Goal: Task Accomplishment & Management: Manage account settings

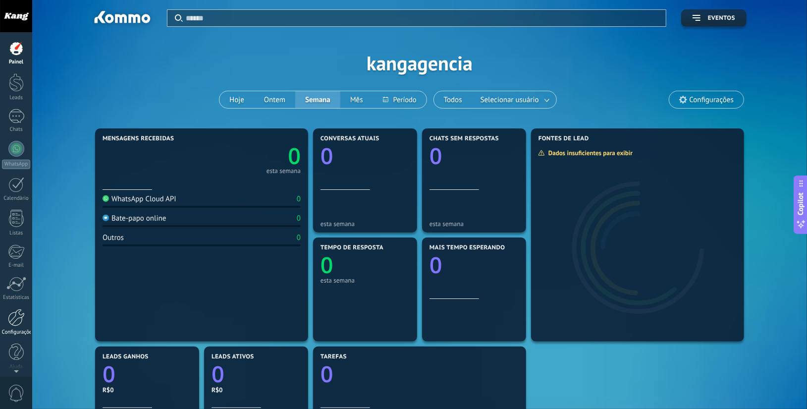
click at [17, 322] on div at bounding box center [16, 317] width 17 height 17
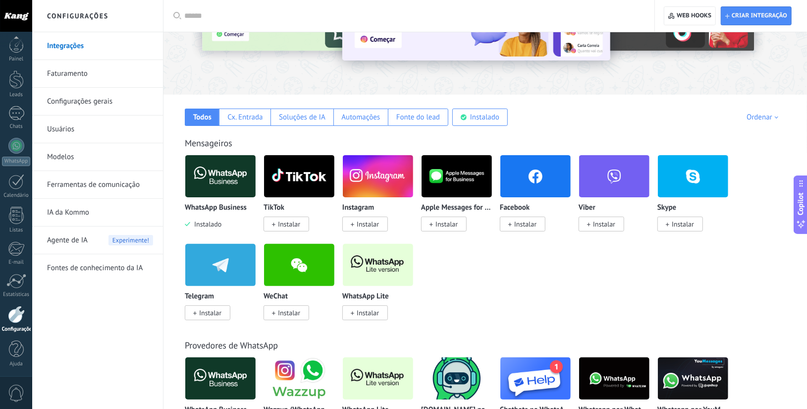
scroll to position [97, 0]
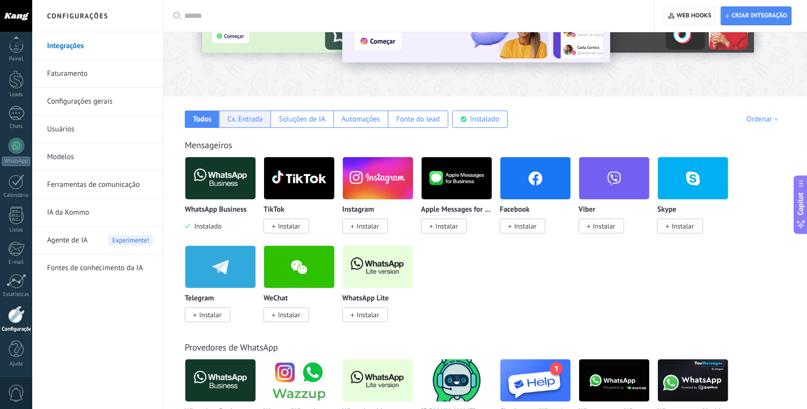
click at [244, 120] on div "Cx. Entrada" at bounding box center [244, 118] width 35 height 9
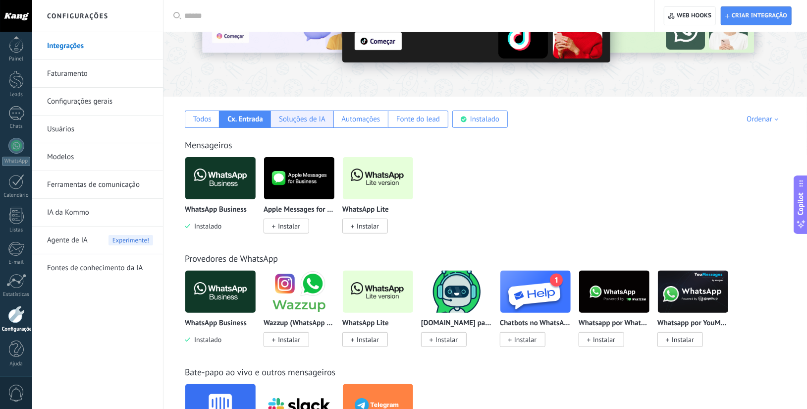
click at [291, 125] on div "Soluções de IA" at bounding box center [302, 119] width 62 height 17
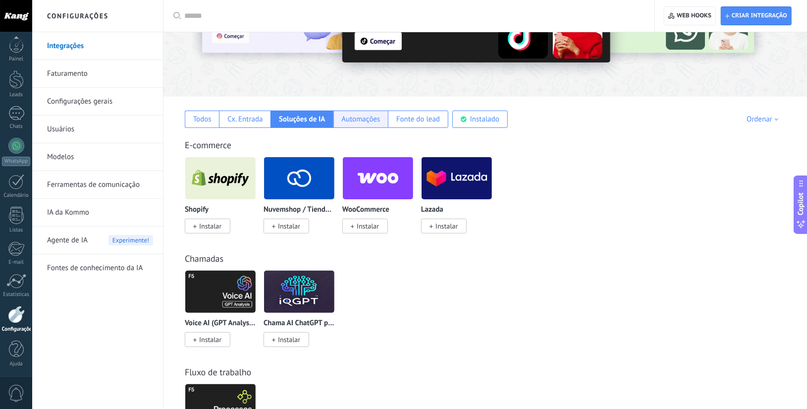
click at [383, 119] on div "Automações" at bounding box center [360, 119] width 55 height 17
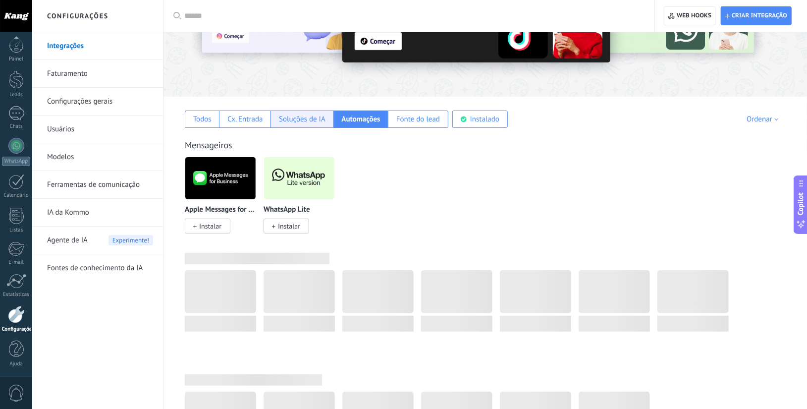
click at [295, 126] on div "Soluções de IA" at bounding box center [302, 119] width 62 height 17
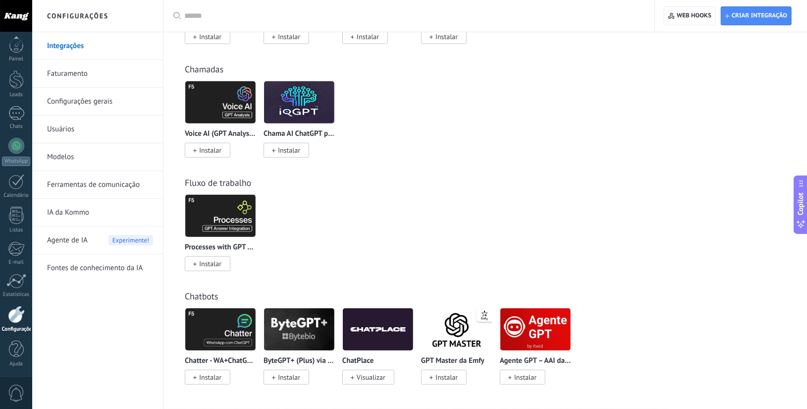
scroll to position [0, 0]
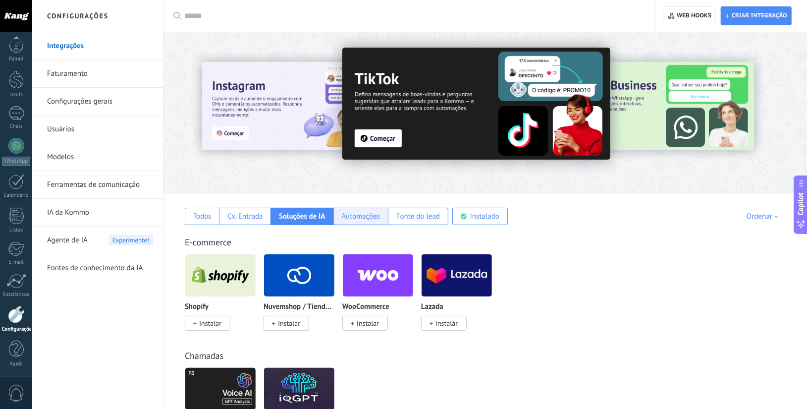
click at [359, 214] on div "Automações" at bounding box center [360, 216] width 39 height 9
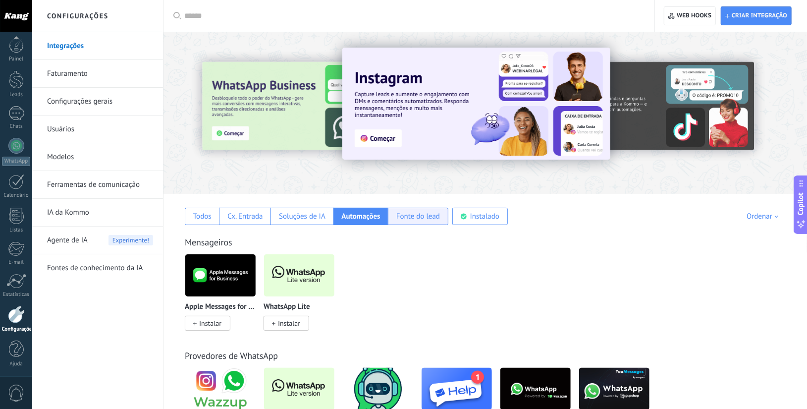
click at [425, 213] on div "Fonte do lead" at bounding box center [418, 216] width 44 height 9
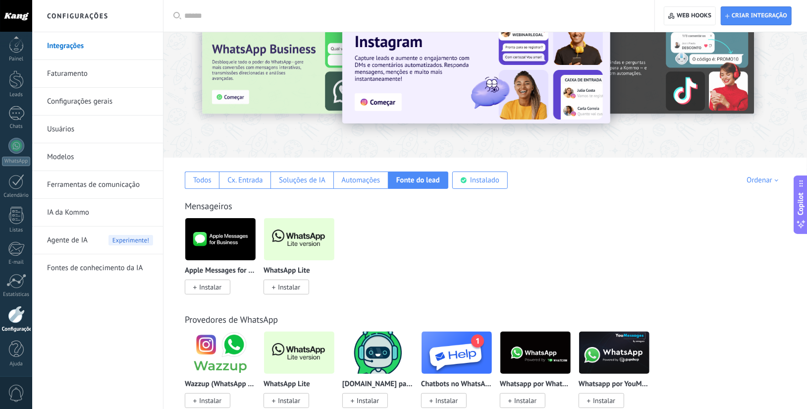
scroll to position [37, 0]
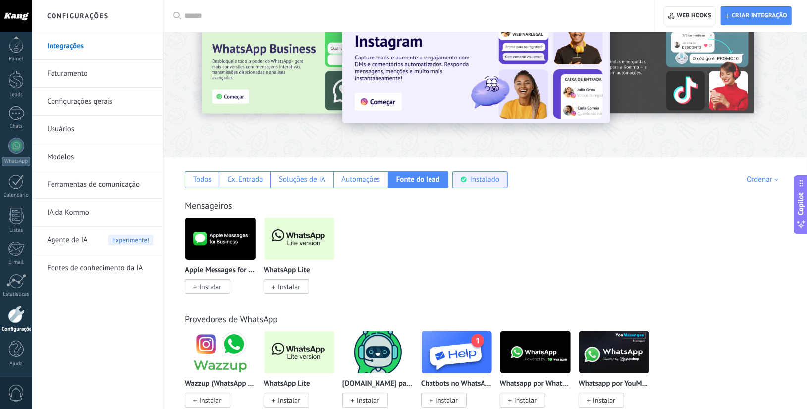
click at [469, 184] on div "Instalado" at bounding box center [479, 179] width 55 height 17
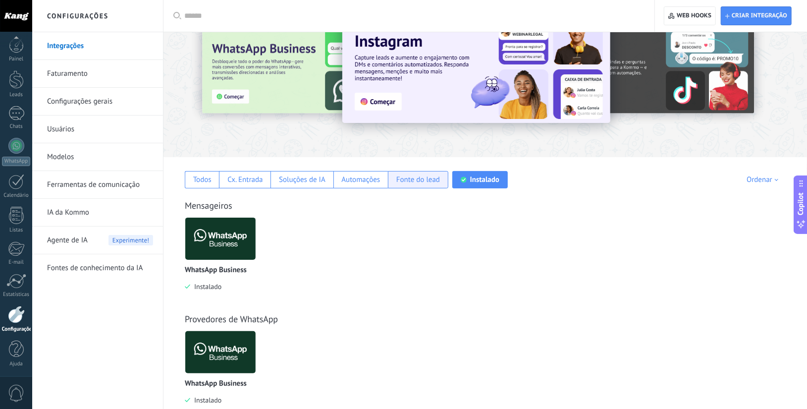
click at [419, 183] on div "Fonte do lead" at bounding box center [418, 179] width 44 height 9
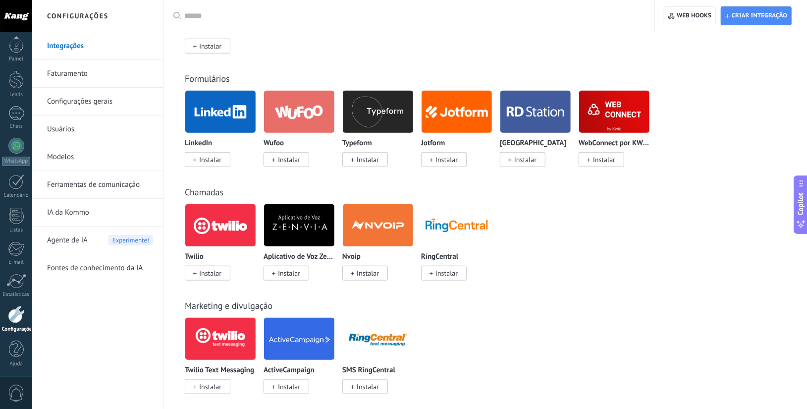
scroll to position [518, 0]
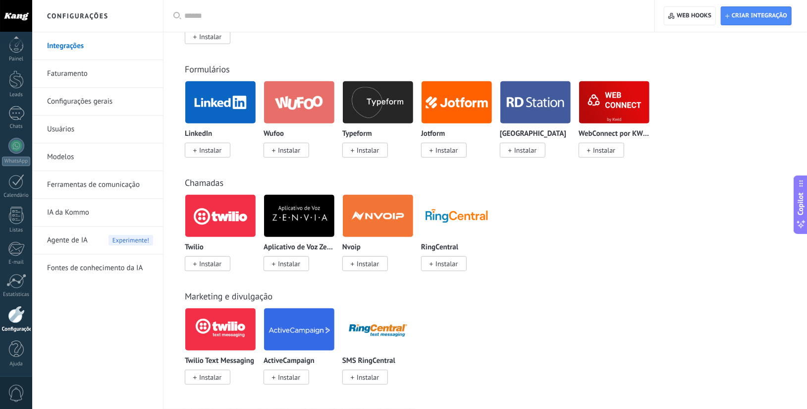
click at [285, 323] on img at bounding box center [299, 329] width 70 height 48
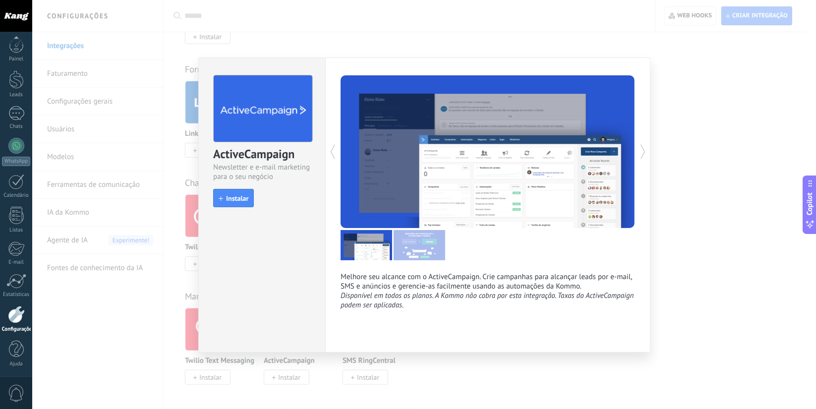
click at [659, 259] on div "ActiveCampaign Newsletter e e-mail marketing para o seu negócio install Instala…" at bounding box center [423, 204] width 783 height 409
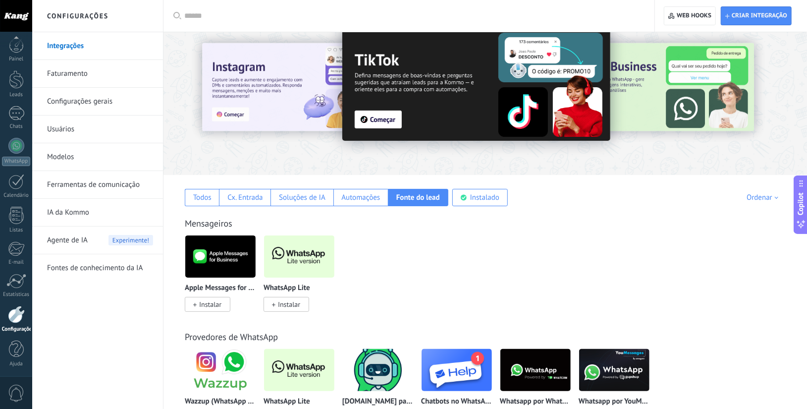
scroll to position [0, 0]
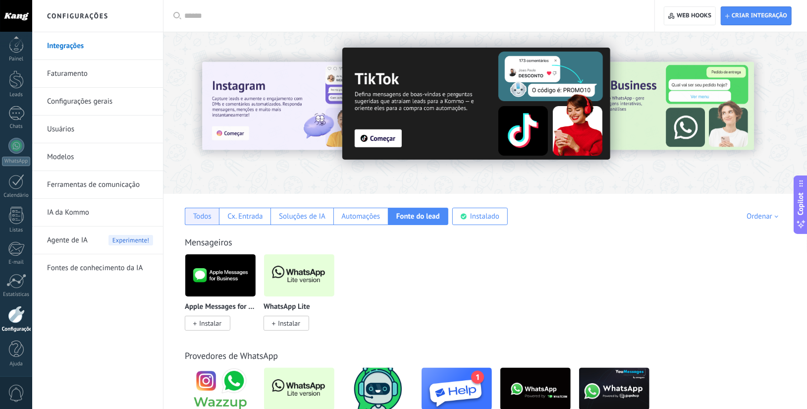
click at [216, 209] on div "Todos" at bounding box center [202, 216] width 34 height 17
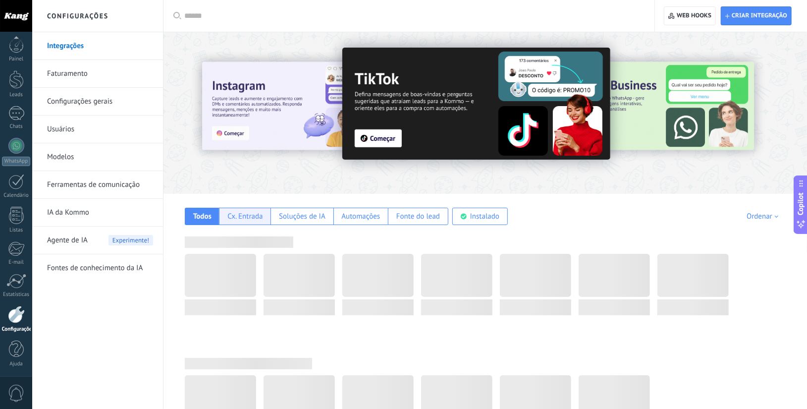
click at [251, 216] on div "Cx. Entrada" at bounding box center [244, 216] width 35 height 9
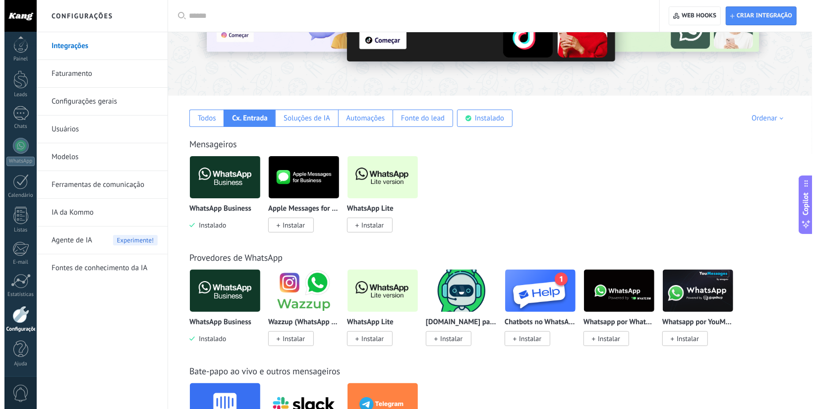
scroll to position [99, 0]
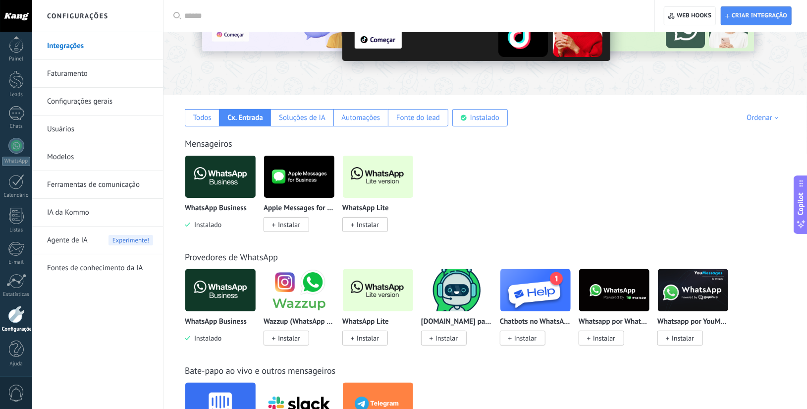
click at [211, 185] on img at bounding box center [220, 177] width 70 height 48
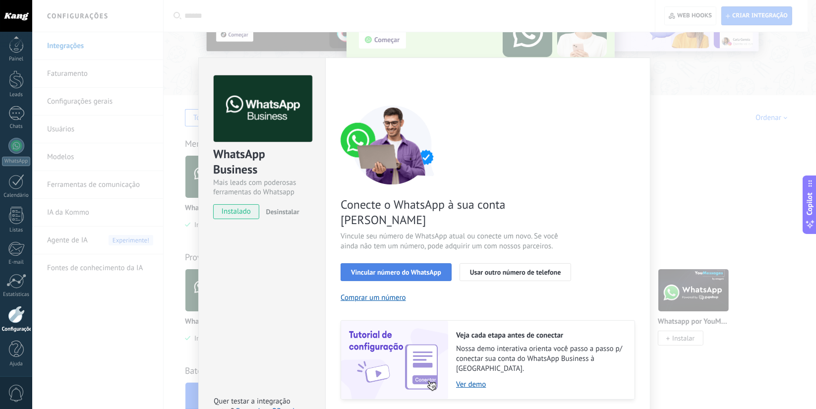
scroll to position [12, 0]
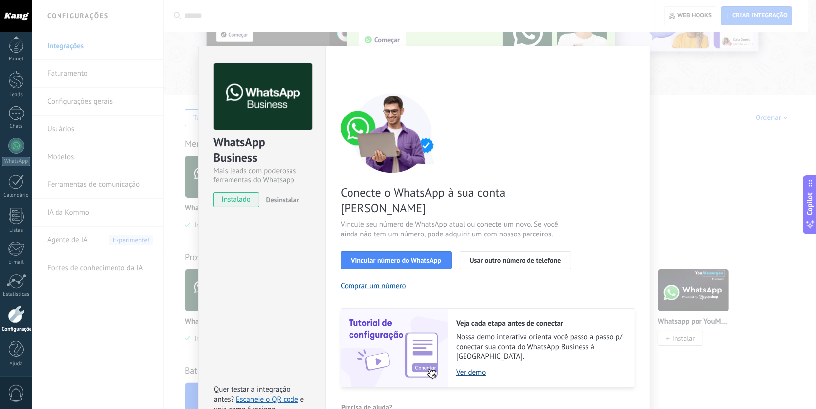
click at [472, 368] on link "Ver demo" at bounding box center [540, 372] width 168 height 9
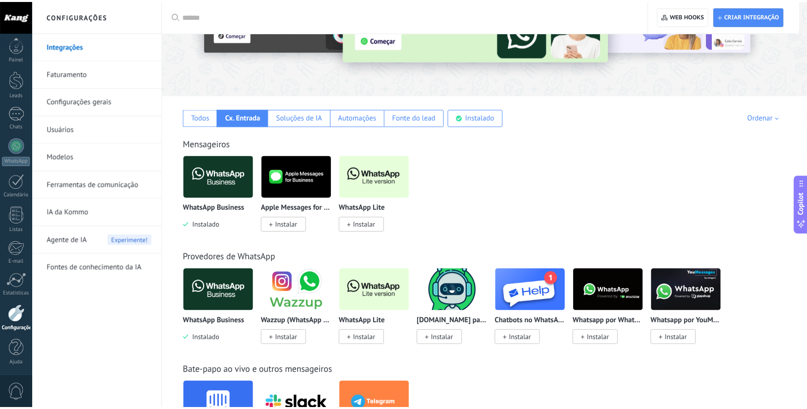
scroll to position [0, 0]
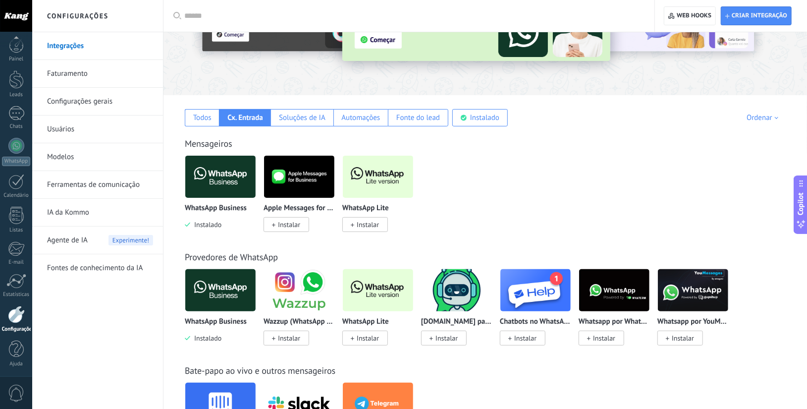
click at [64, 65] on link "Faturamento" at bounding box center [100, 74] width 106 height 28
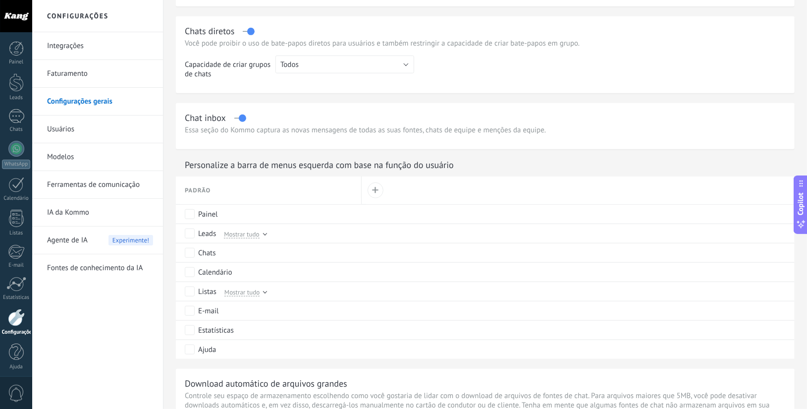
scroll to position [345, 0]
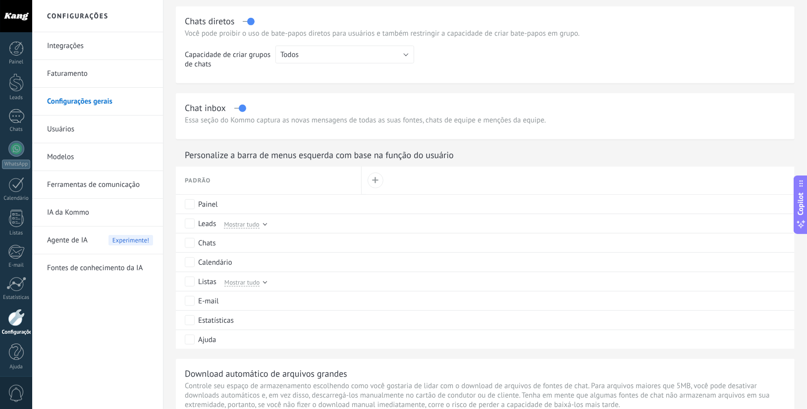
click at [81, 135] on link "Usuários" at bounding box center [100, 129] width 106 height 28
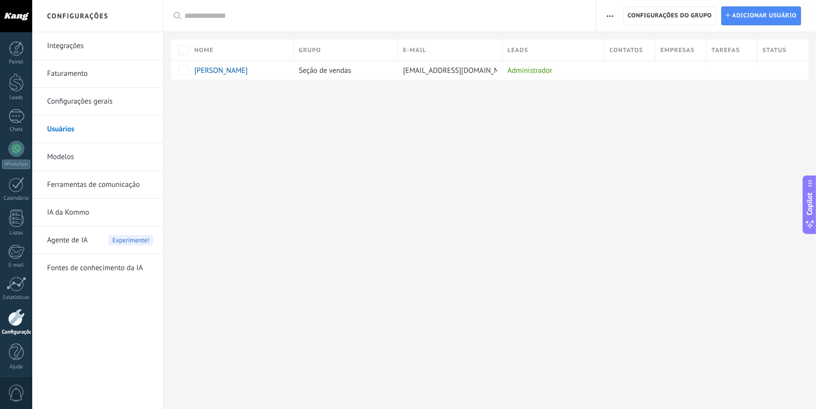
click at [72, 161] on link "Modelos" at bounding box center [100, 157] width 106 height 28
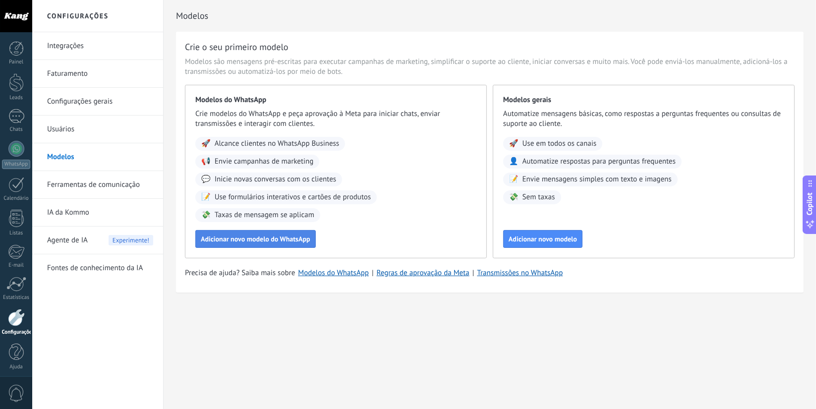
click at [263, 241] on span "Adicionar novo modelo do WhatsApp" at bounding box center [256, 238] width 110 height 7
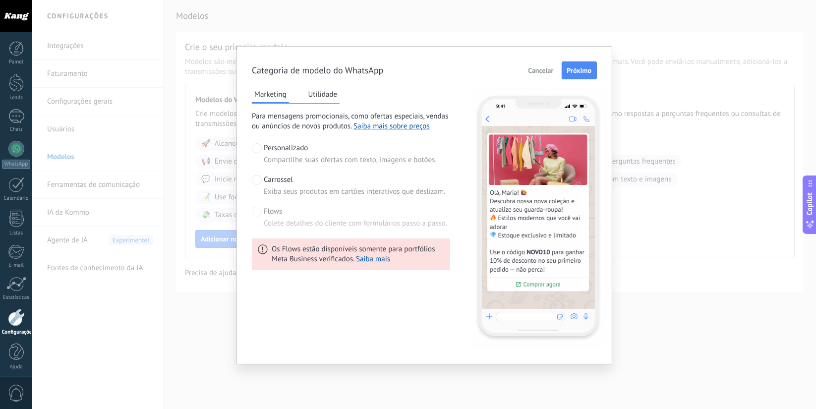
click at [275, 183] on span "Carrossel" at bounding box center [278, 180] width 29 height 10
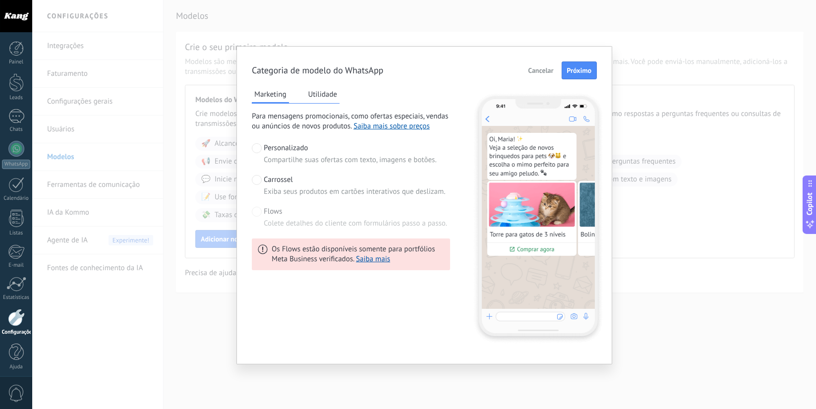
click at [282, 152] on span "Personalizado" at bounding box center [286, 148] width 44 height 10
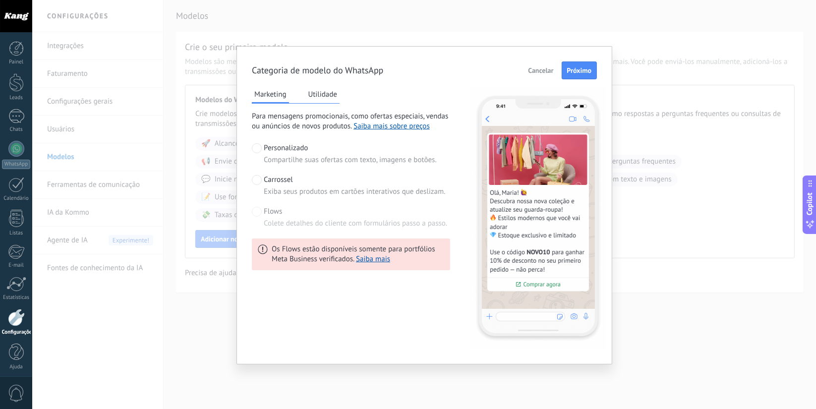
click at [313, 252] on span "Os Flows estão disponíveis somente para portfólios Meta Business verificados. S…" at bounding box center [358, 254] width 172 height 20
click at [270, 177] on span "Carrossel" at bounding box center [278, 180] width 29 height 10
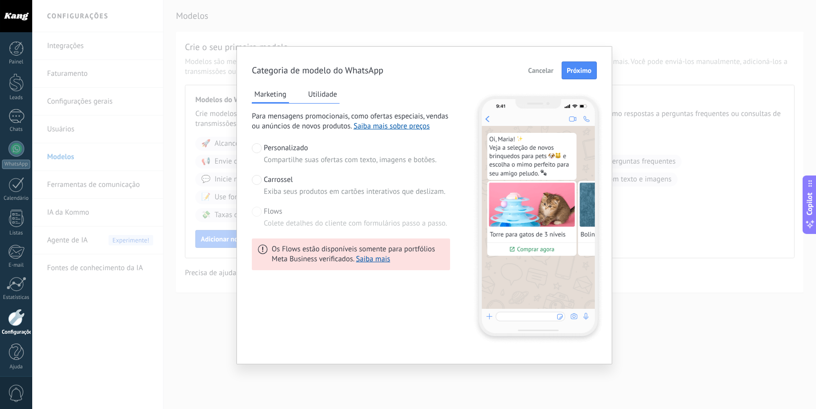
click at [265, 208] on span "Flows" at bounding box center [273, 212] width 18 height 10
click at [283, 153] on div "Personalizado Compartilhe suas ofertas com texto, imagens e botões." at bounding box center [350, 154] width 173 height 22
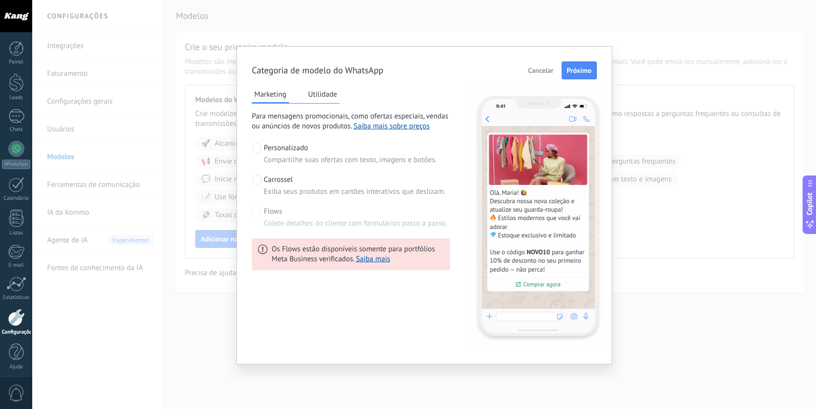
click at [314, 96] on button "Utilidade" at bounding box center [323, 94] width 34 height 15
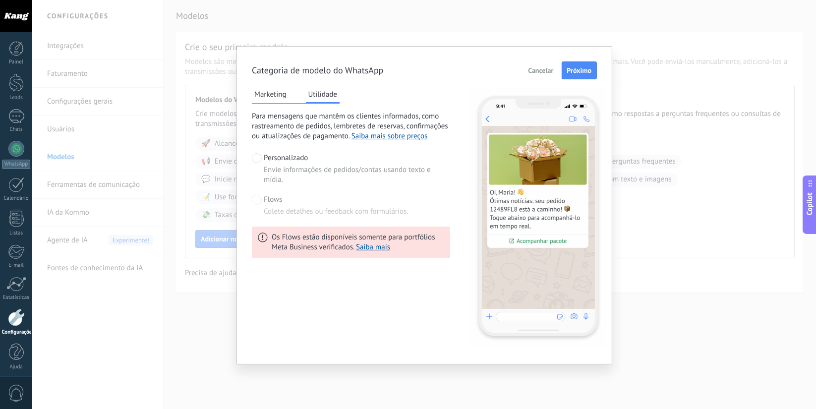
click at [277, 101] on button "Marketing" at bounding box center [270, 94] width 37 height 15
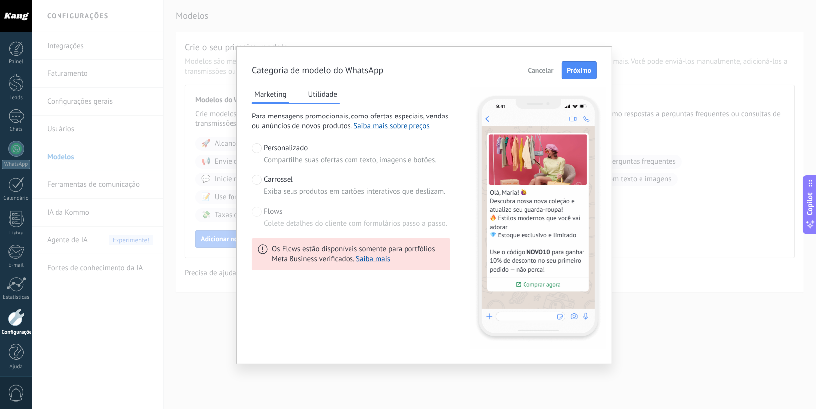
click at [311, 97] on button "Utilidade" at bounding box center [323, 94] width 34 height 15
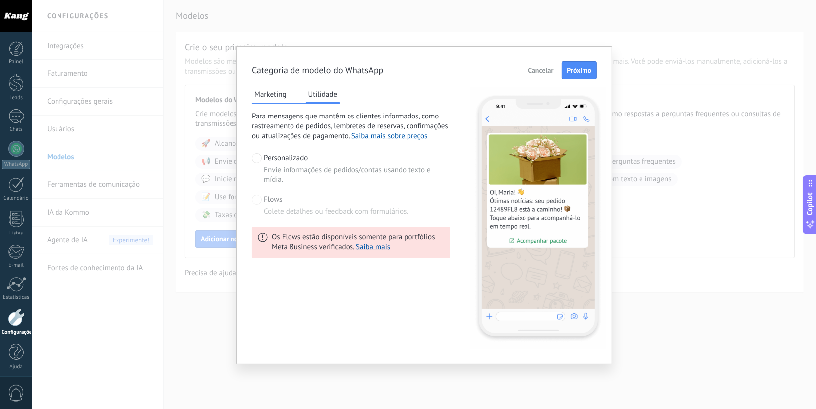
click at [272, 100] on button "Marketing" at bounding box center [270, 94] width 37 height 15
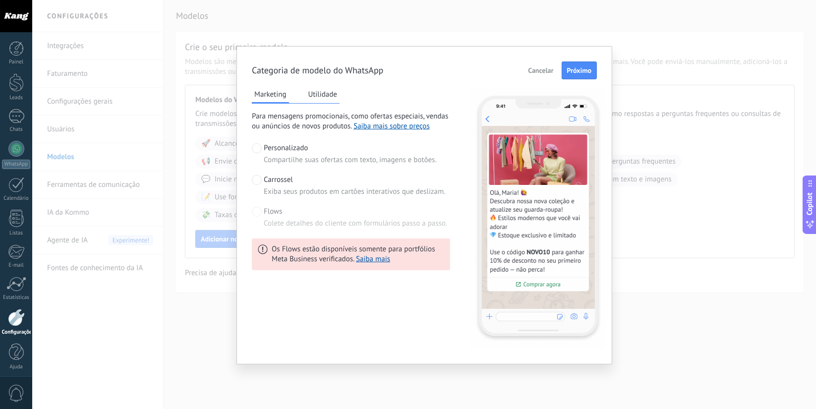
click at [330, 97] on button "Utilidade" at bounding box center [323, 94] width 34 height 15
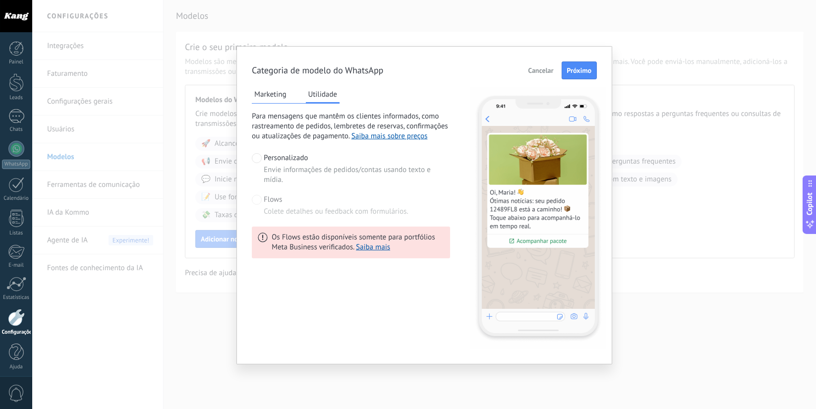
click at [282, 99] on button "Marketing" at bounding box center [270, 94] width 37 height 15
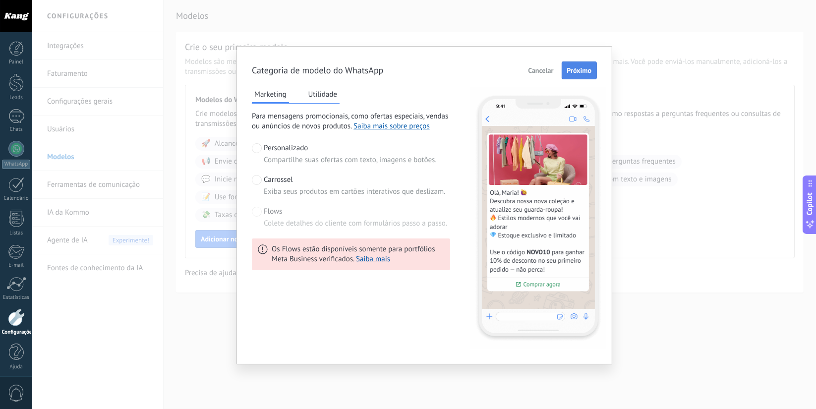
drag, startPoint x: 579, startPoint y: 66, endPoint x: 571, endPoint y: 61, distance: 9.1
click at [571, 61] on button "Próximo" at bounding box center [579, 70] width 36 height 18
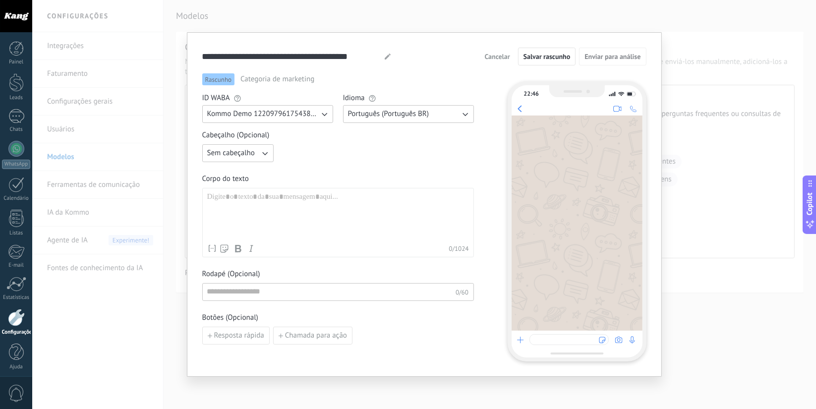
click at [297, 117] on span "Kommo Demo 122097961754382252" at bounding box center [263, 114] width 112 height 10
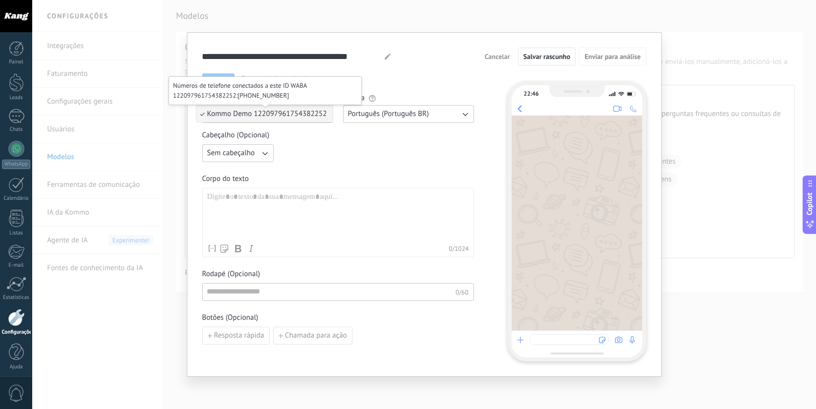
click at [297, 117] on span "Kommo Demo 122097961754382252" at bounding box center [267, 113] width 120 height 9
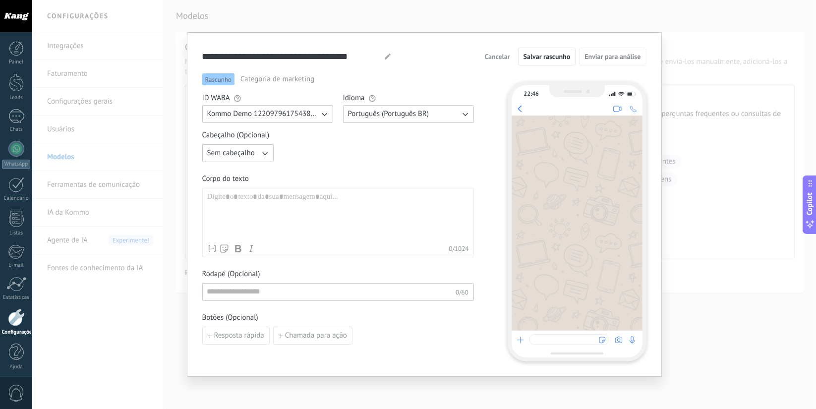
click at [493, 57] on span "Cancelar" at bounding box center [497, 56] width 25 height 7
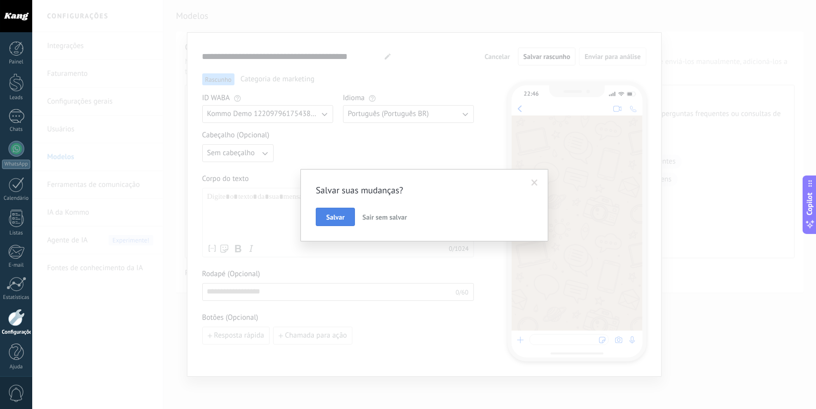
click at [340, 210] on button "Salvar" at bounding box center [335, 217] width 39 height 19
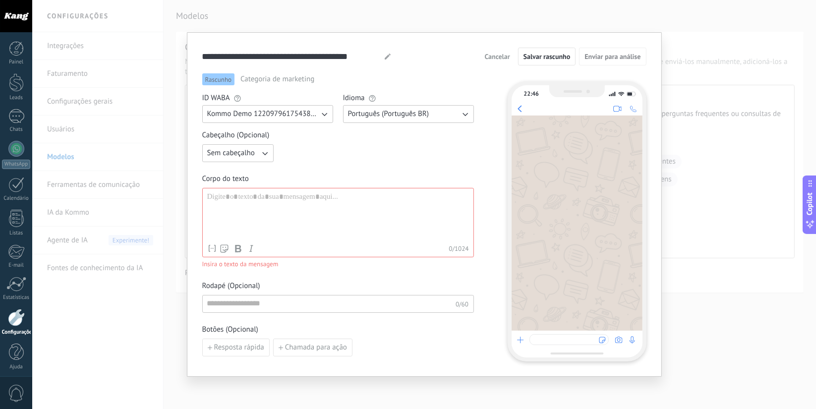
click at [497, 61] on button "Cancelar" at bounding box center [497, 56] width 34 height 15
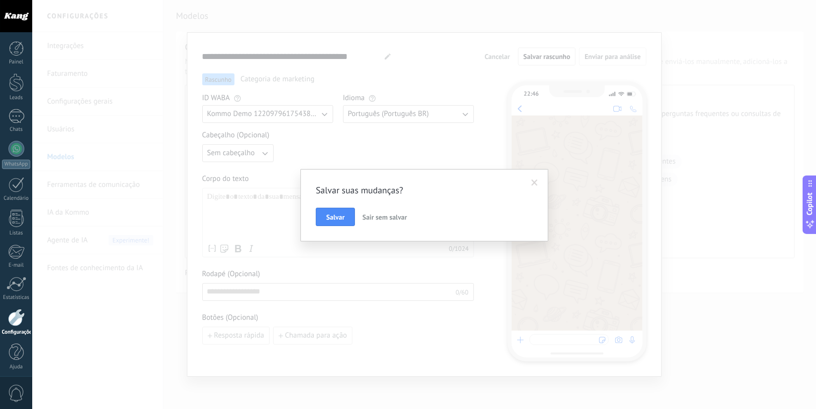
click at [377, 217] on span "Sair sem salvar" at bounding box center [384, 217] width 45 height 9
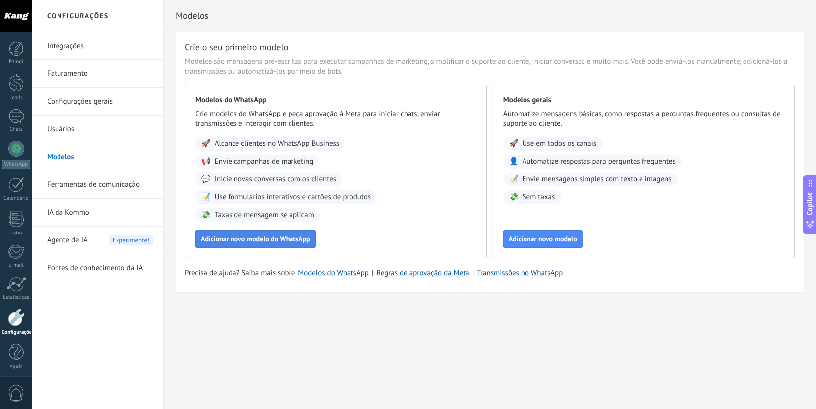
click at [268, 238] on span "Adicionar novo modelo do WhatsApp" at bounding box center [256, 238] width 110 height 7
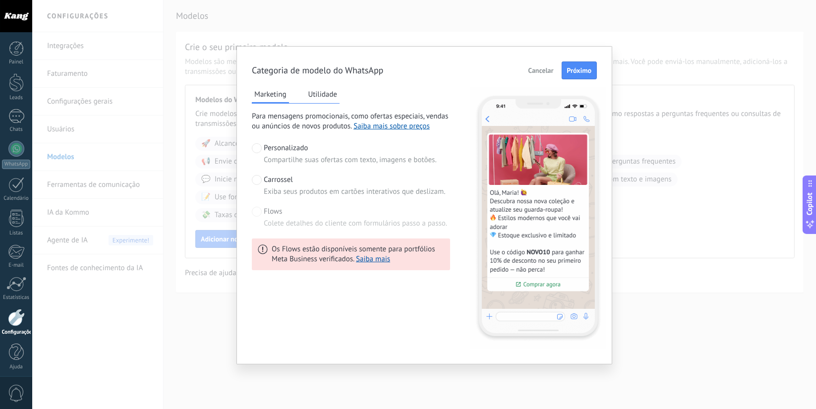
click at [528, 67] on span "Cancelar" at bounding box center [540, 70] width 25 height 7
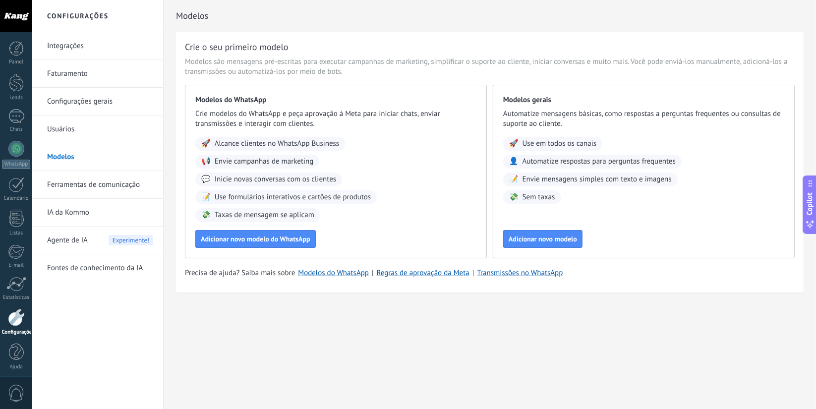
click at [98, 182] on link "Ferramentas de comunicação" at bounding box center [100, 185] width 106 height 28
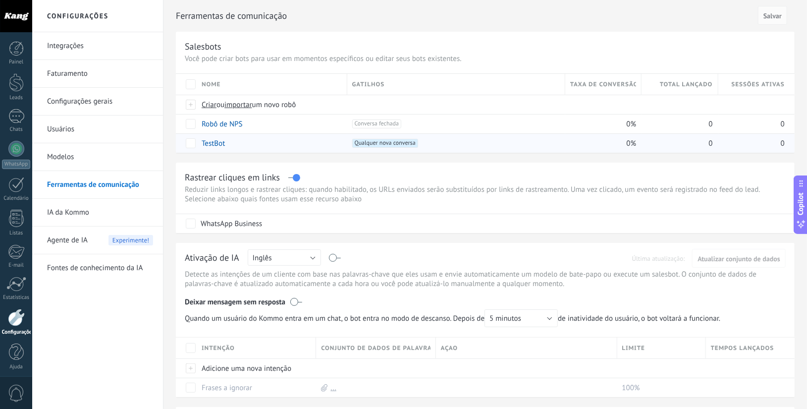
click at [215, 144] on link "TestBot" at bounding box center [213, 143] width 23 height 9
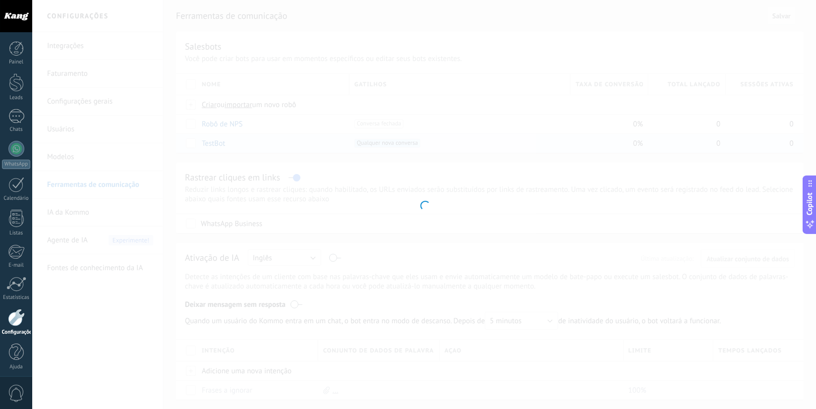
type input "*******"
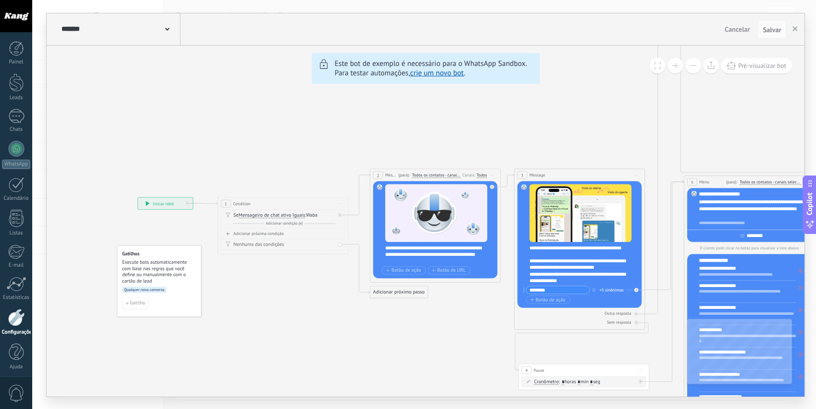
drag, startPoint x: 192, startPoint y: 105, endPoint x: 356, endPoint y: 134, distance: 166.1
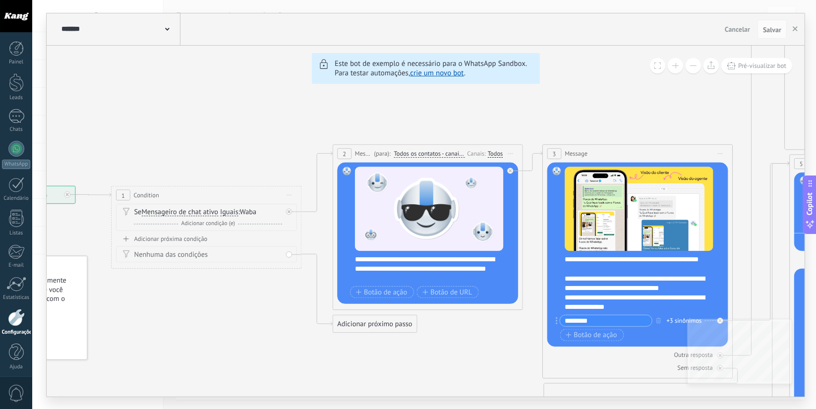
drag, startPoint x: 285, startPoint y: 165, endPoint x: 141, endPoint y: 168, distance: 144.2
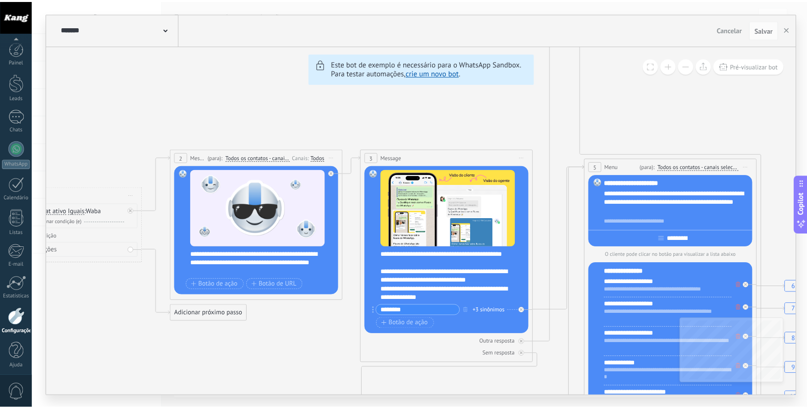
scroll to position [3, 0]
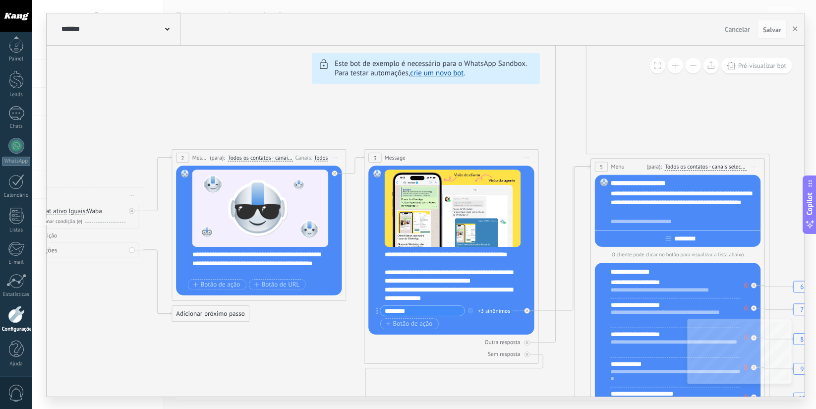
click at [725, 30] on span "Cancelar" at bounding box center [736, 29] width 25 height 9
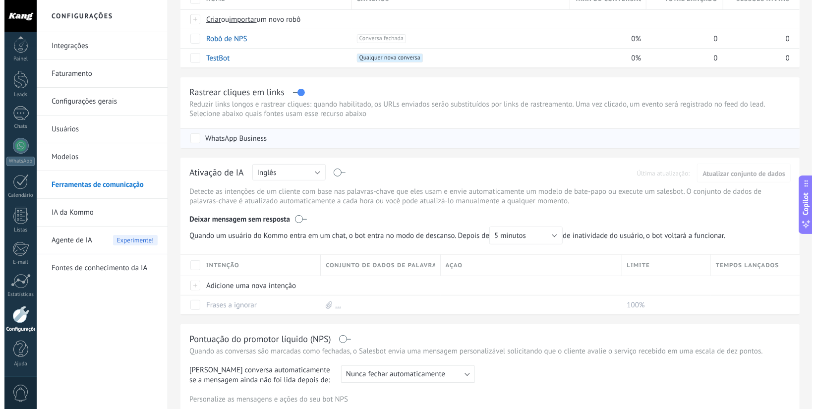
scroll to position [87, 0]
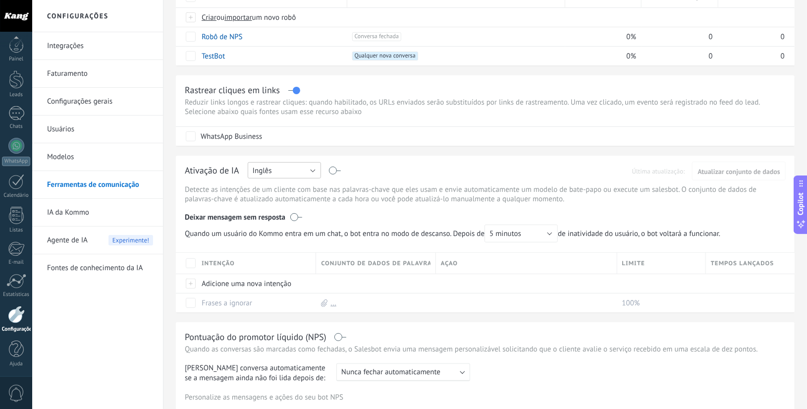
click at [291, 176] on button "Inglês" at bounding box center [284, 170] width 73 height 16
click at [284, 226] on span "Português" at bounding box center [280, 221] width 76 height 9
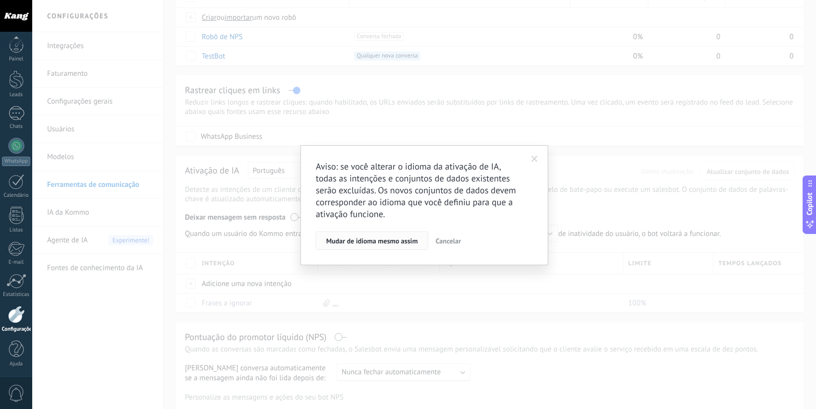
click at [383, 242] on span "Mudar de idioma mesmo assim" at bounding box center [372, 240] width 92 height 7
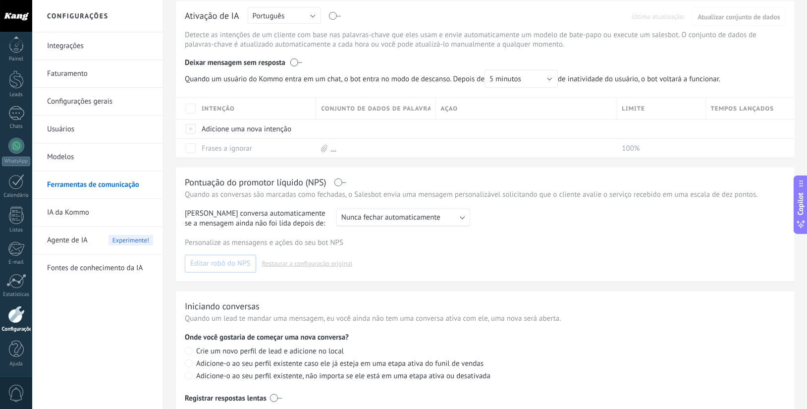
scroll to position [246, 0]
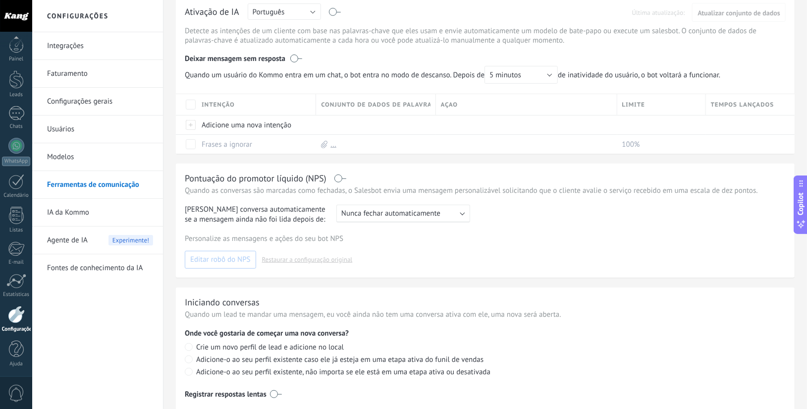
click at [342, 179] on label at bounding box center [340, 178] width 11 height 0
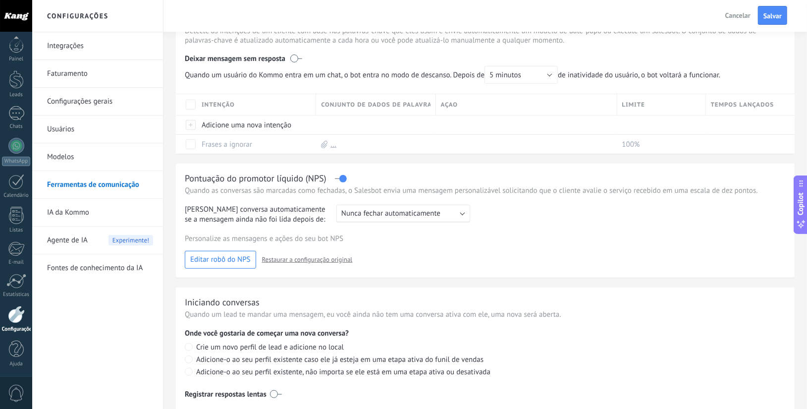
click at [342, 179] on label at bounding box center [340, 178] width 11 height 0
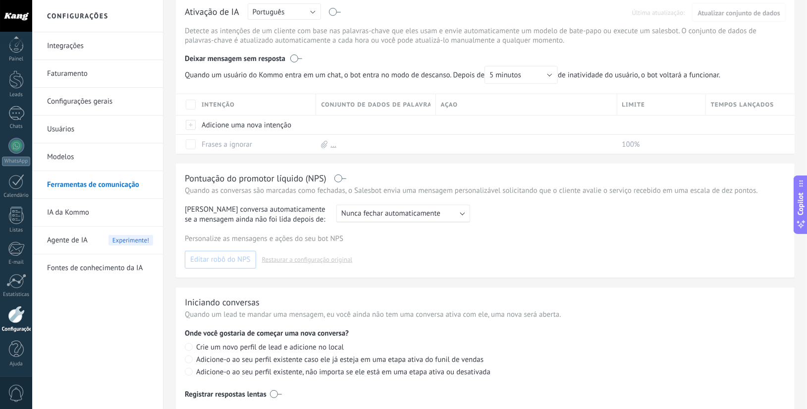
click at [342, 179] on label at bounding box center [340, 178] width 11 height 0
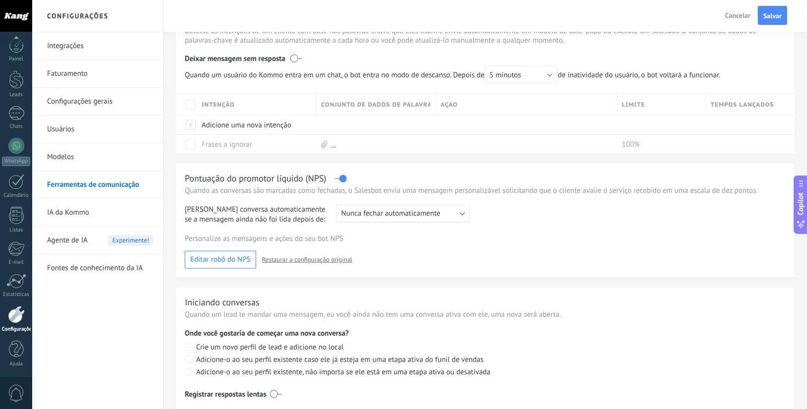
click at [219, 269] on button "Editar robô do NPS" at bounding box center [220, 260] width 71 height 18
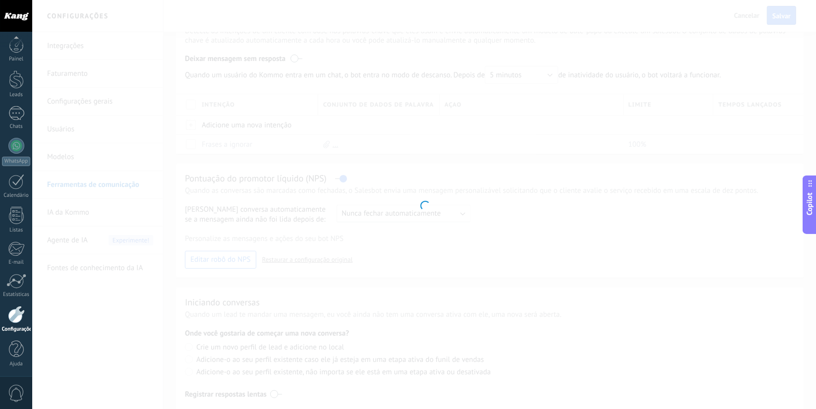
type input "**********"
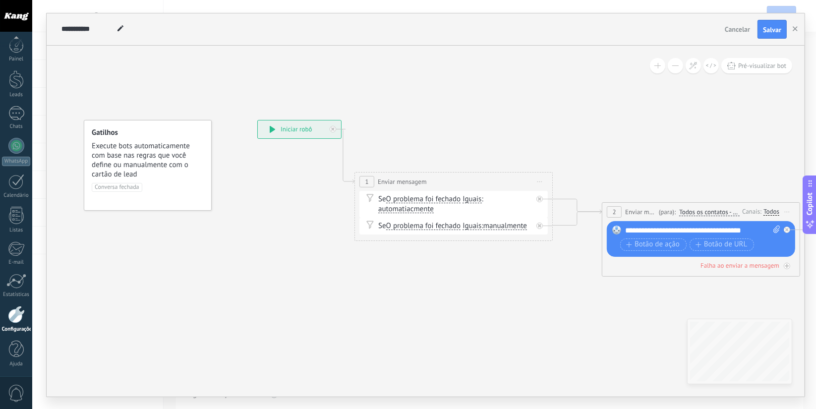
click at [732, 32] on span "Cancelar" at bounding box center [736, 29] width 25 height 9
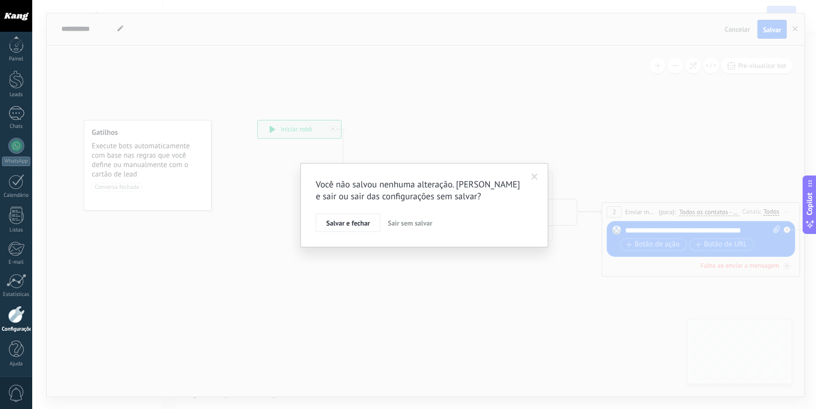
click at [399, 228] on button "Sair sem salvar" at bounding box center [410, 223] width 53 height 19
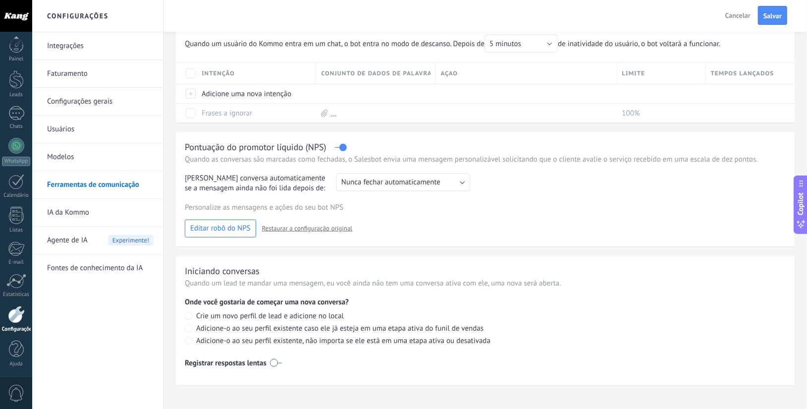
scroll to position [290, 0]
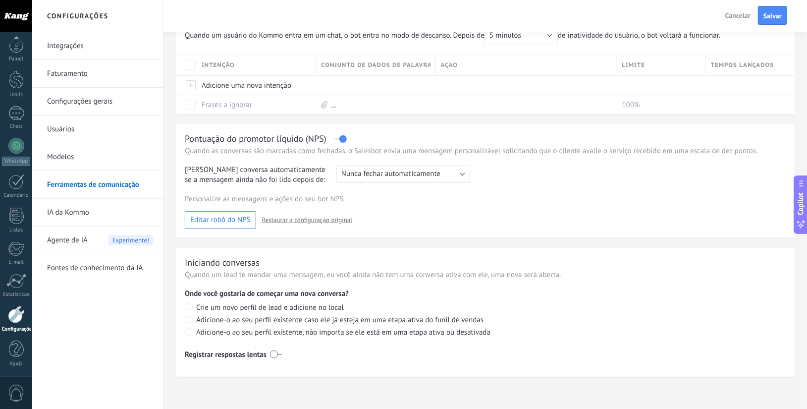
click at [341, 139] on label at bounding box center [340, 139] width 11 height 0
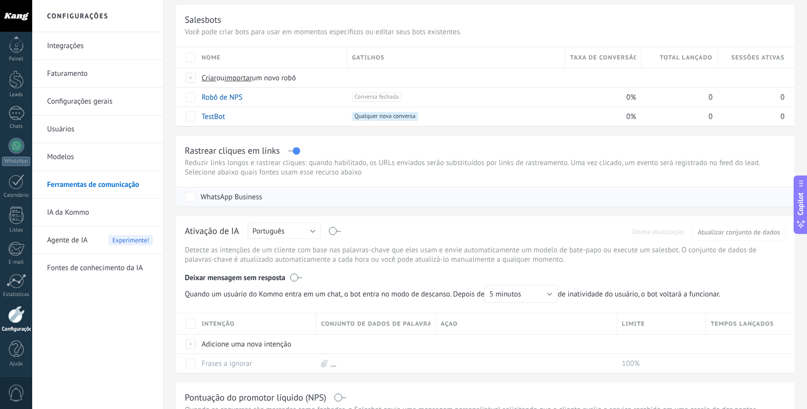
scroll to position [24, 0]
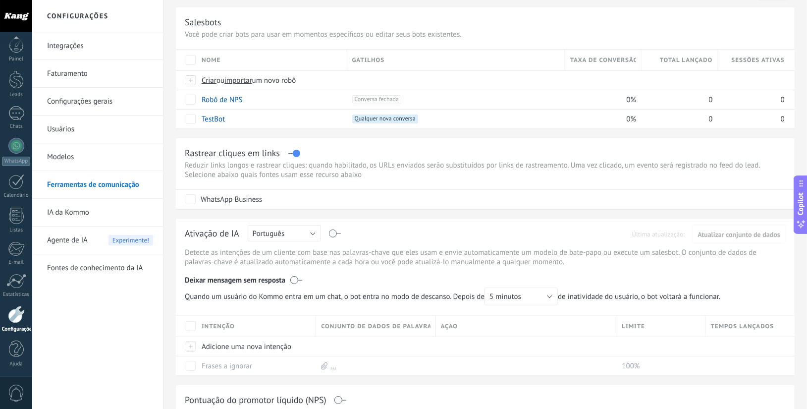
click at [123, 210] on link "IA da Kommo" at bounding box center [100, 213] width 106 height 28
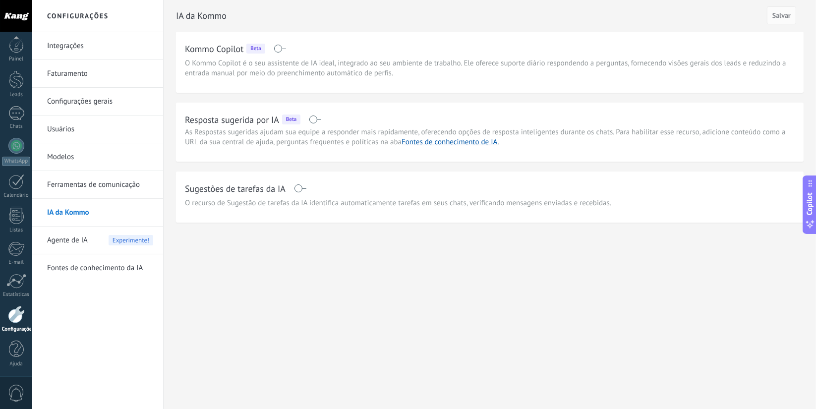
click at [317, 121] on span at bounding box center [315, 119] width 12 height 8
click at [92, 254] on link "Fontes de conhecimento da IA" at bounding box center [100, 268] width 106 height 28
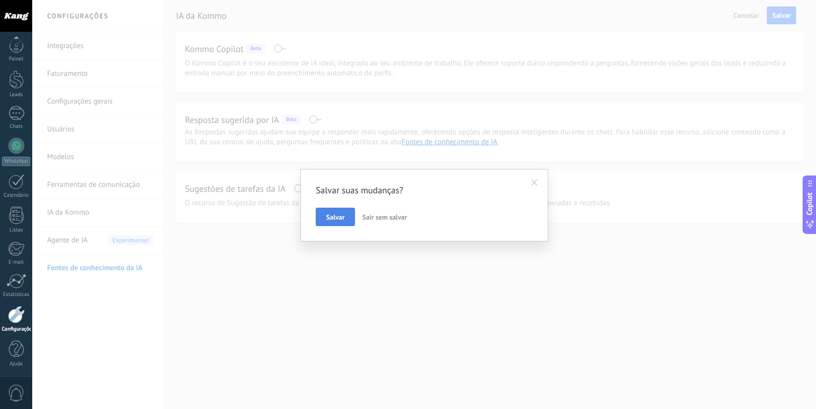
click at [344, 213] on button "Salvar" at bounding box center [335, 217] width 39 height 19
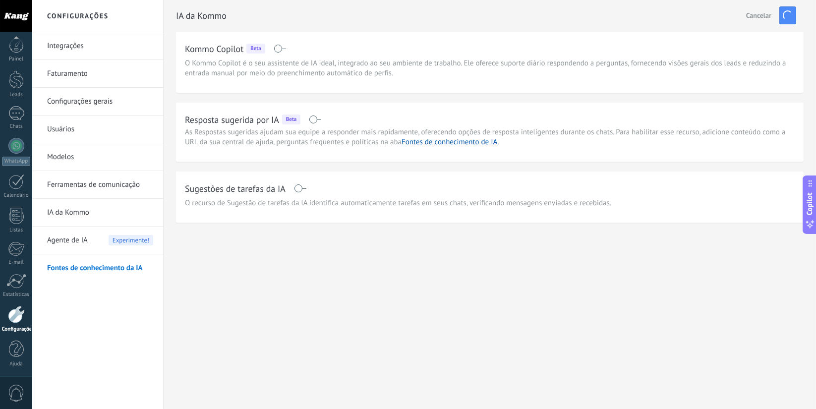
click at [108, 271] on link "Fontes de conhecimento da IA" at bounding box center [100, 268] width 106 height 28
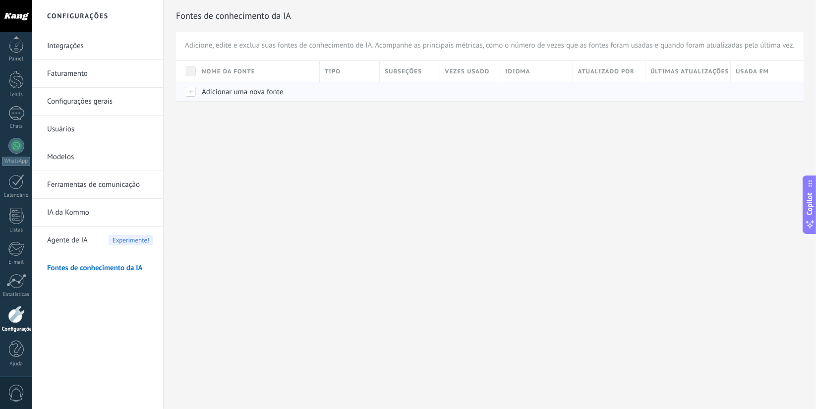
click at [247, 91] on span "Adicionar uma nova fonte" at bounding box center [242, 91] width 81 height 9
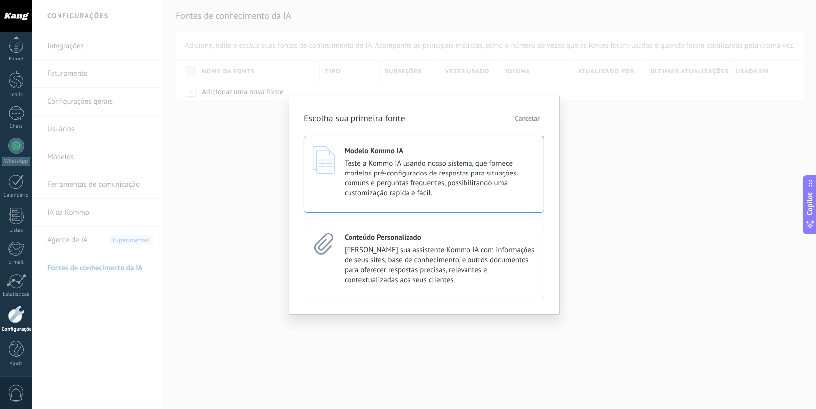
click at [415, 176] on span "Teste a Kommo IA usando nosso sistema, que fornece modelos pré-configurados de …" at bounding box center [439, 179] width 191 height 40
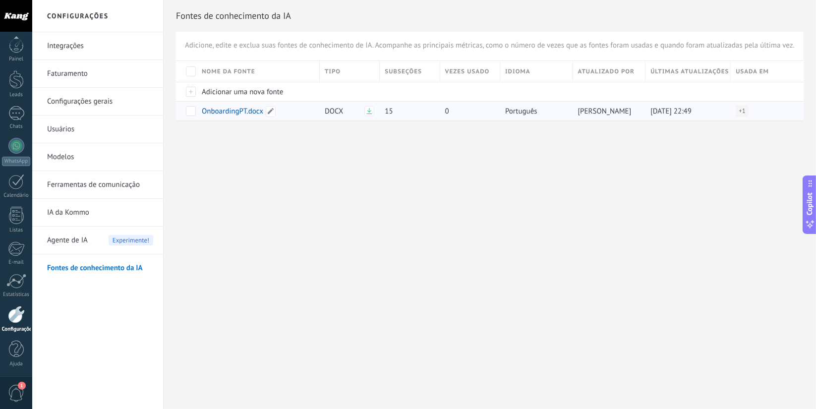
click at [242, 111] on span "OnboardingPT.docx" at bounding box center [232, 111] width 61 height 9
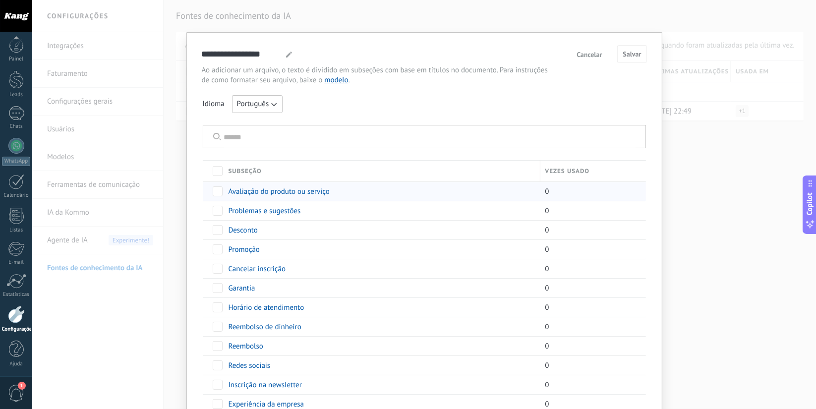
click at [291, 189] on span "Avaliação do produto ou serviço" at bounding box center [278, 191] width 101 height 9
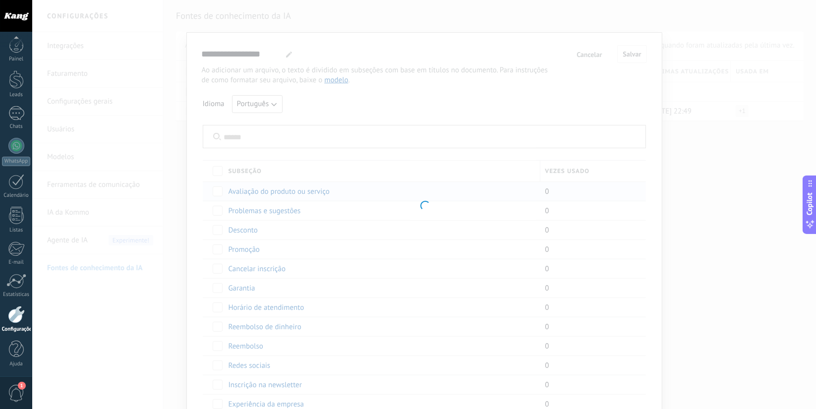
type input "**********"
type textarea "**********"
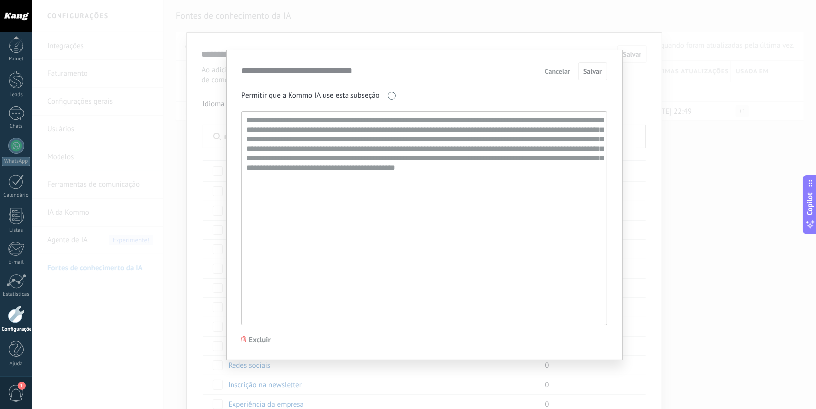
click at [562, 78] on button "Cancelar" at bounding box center [557, 71] width 34 height 15
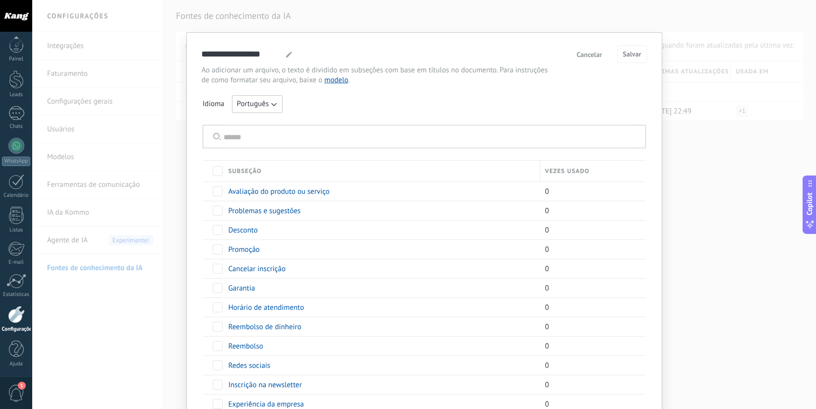
click at [596, 54] on span "Cancelar" at bounding box center [588, 54] width 25 height 7
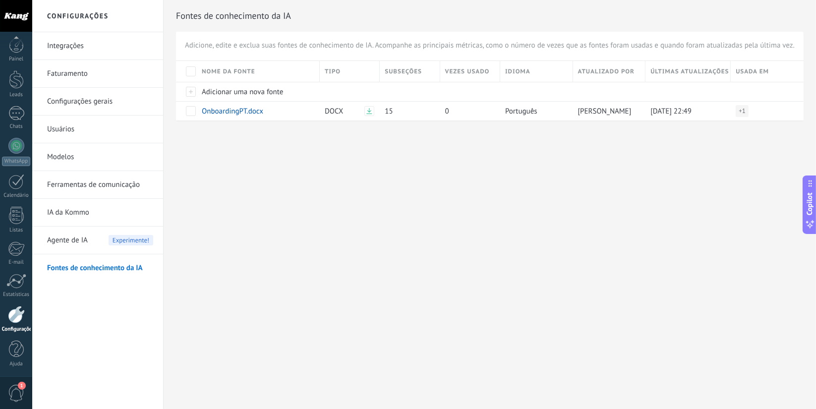
click at [116, 261] on link "Fontes de conhecimento da IA" at bounding box center [100, 268] width 106 height 28
click at [202, 91] on span "Adicionar uma nova fonte" at bounding box center [242, 91] width 81 height 9
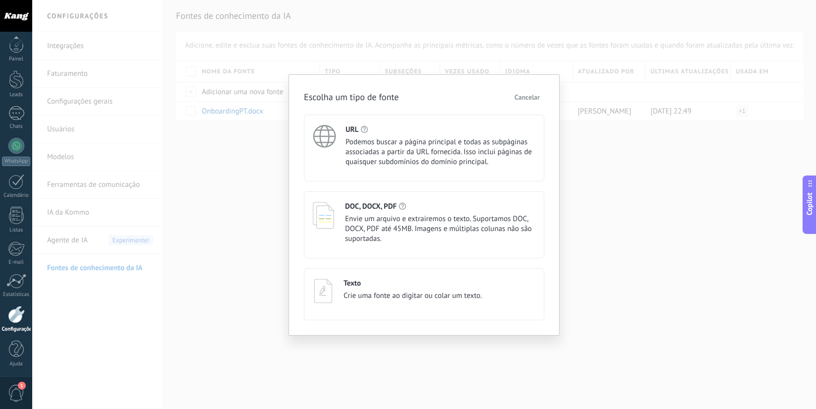
click at [219, 184] on div "Escolha um tipo de fonte Cancelar URL Podemos buscar a página principal e todas…" at bounding box center [423, 204] width 783 height 409
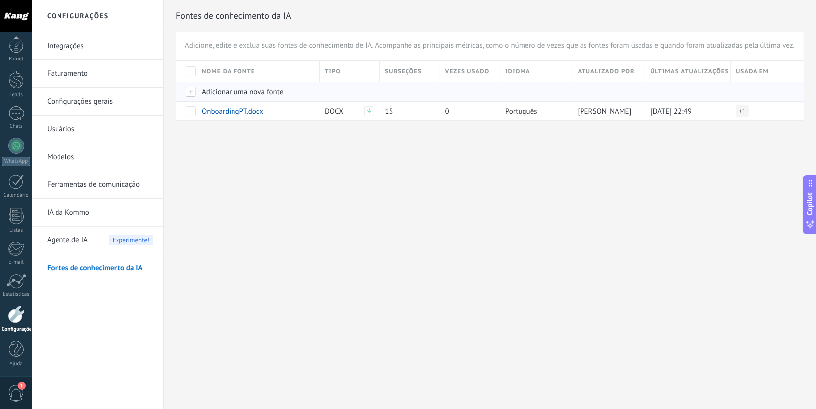
click at [247, 91] on span "Adicionar uma nova fonte" at bounding box center [242, 91] width 81 height 9
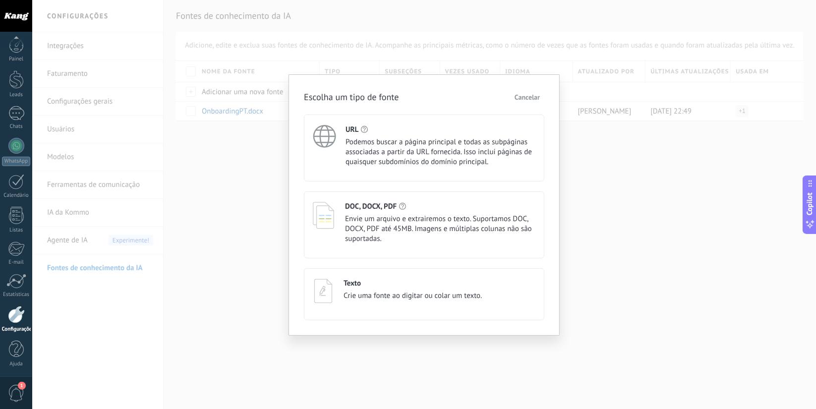
click at [378, 299] on span "Crie uma fonte ao digitar ou colar um texto." at bounding box center [412, 296] width 138 height 10
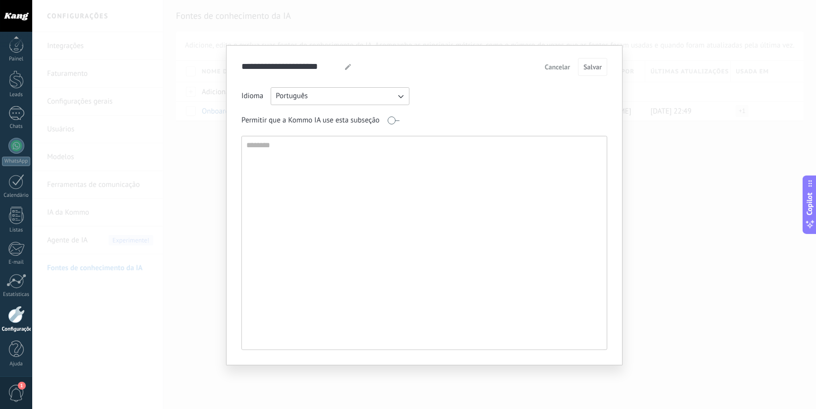
click at [546, 61] on button "Cancelar" at bounding box center [557, 66] width 34 height 15
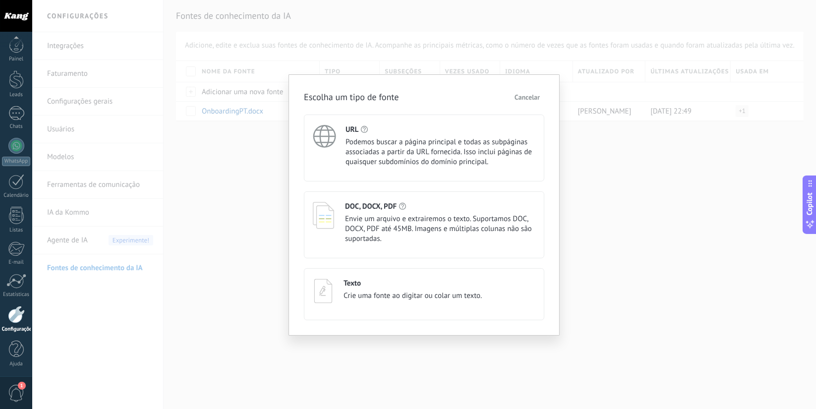
click at [391, 214] on span "Envie um arquivo e extrairemos o texto. Suportamos DOC, DOCX, PDF até 45MB. Ima…" at bounding box center [440, 229] width 190 height 30
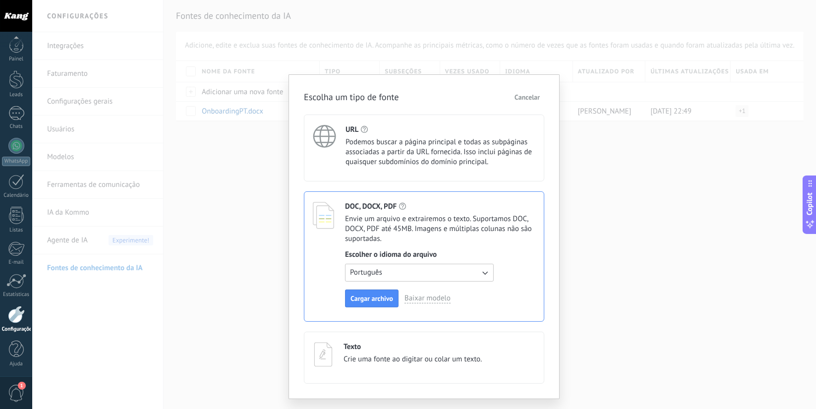
click at [532, 97] on span "Cancelar" at bounding box center [526, 97] width 25 height 7
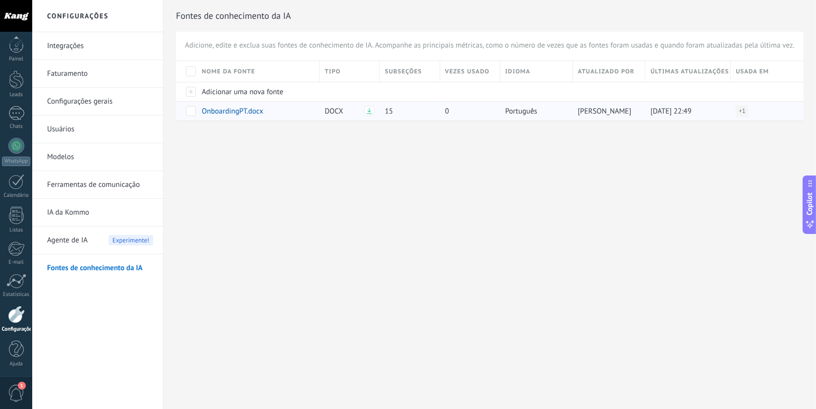
click at [196, 109] on div at bounding box center [186, 110] width 21 height 19
click at [191, 110] on span at bounding box center [191, 111] width 10 height 10
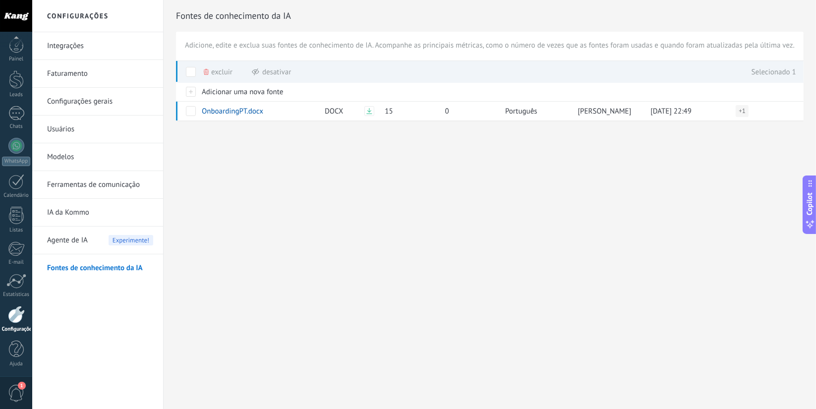
click at [219, 76] on span "Excluir" at bounding box center [221, 71] width 21 height 19
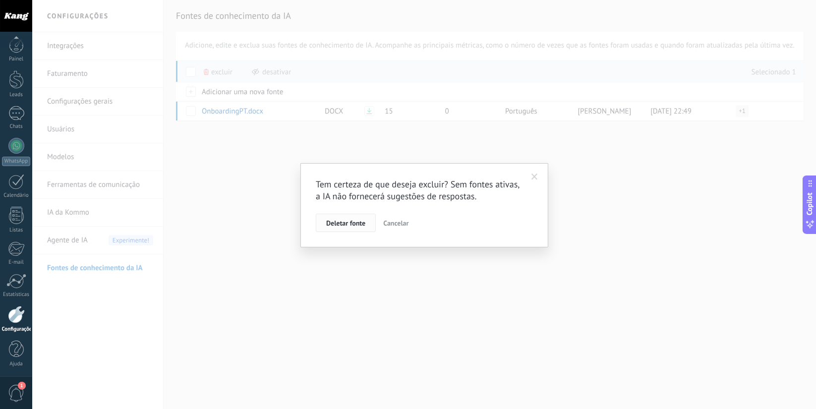
click at [352, 220] on span "Deletar fonte" at bounding box center [345, 223] width 39 height 7
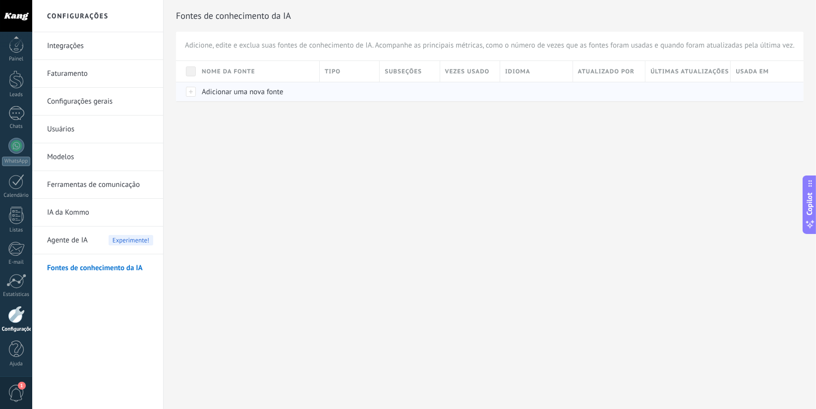
click at [241, 90] on span "Adicionar uma nova fonte" at bounding box center [242, 91] width 81 height 9
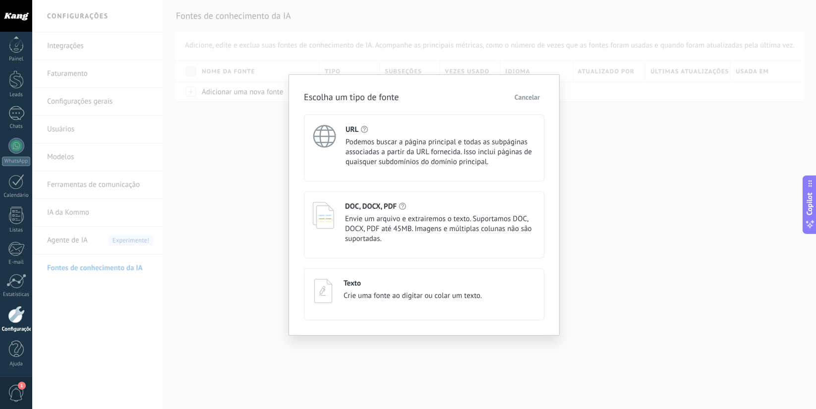
click at [532, 94] on span "Cancelar" at bounding box center [526, 97] width 25 height 7
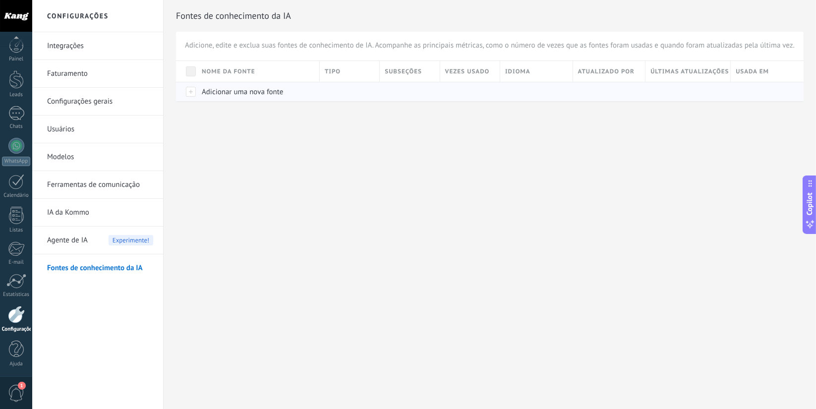
click at [264, 96] on span "Adicionar uma nova fonte" at bounding box center [242, 91] width 81 height 9
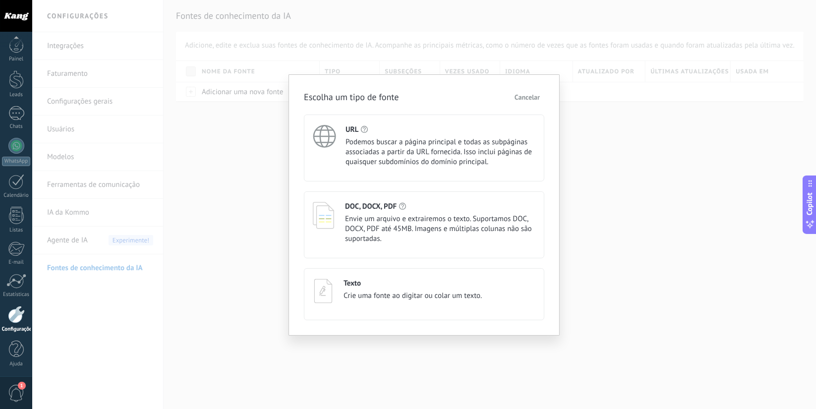
click at [342, 161] on div "URL Podemos buscar a página principal e todas as subpáginas associadas a partir…" at bounding box center [424, 147] width 240 height 67
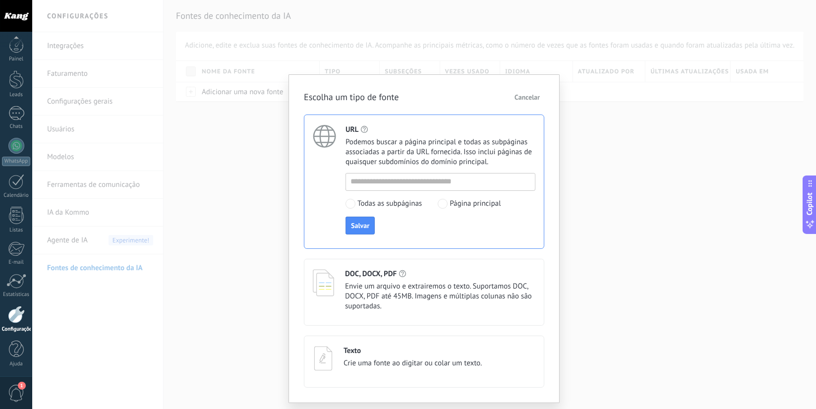
click at [431, 283] on span "Envie um arquivo e extrairemos o texto. Suportamos DOC, DOCX, PDF até 45MB. Ima…" at bounding box center [440, 296] width 190 height 30
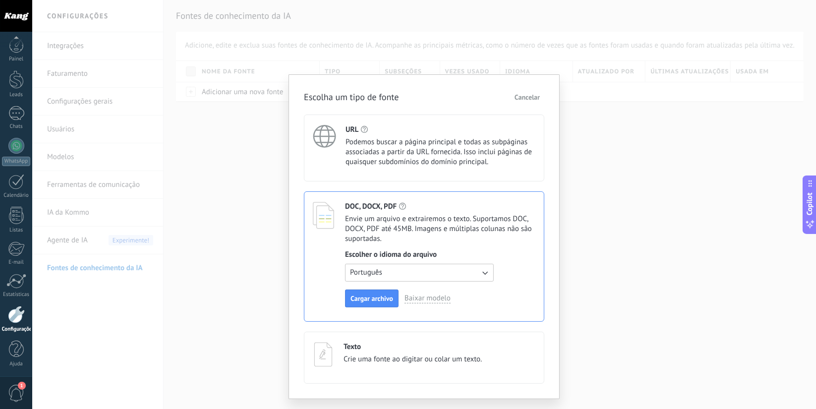
click at [528, 100] on span "Cancelar" at bounding box center [526, 97] width 25 height 7
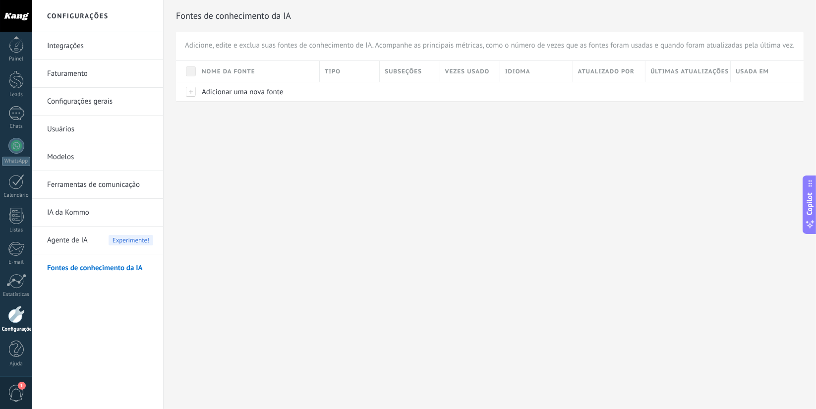
click at [70, 240] on span "Agente de IA" at bounding box center [67, 240] width 41 height 28
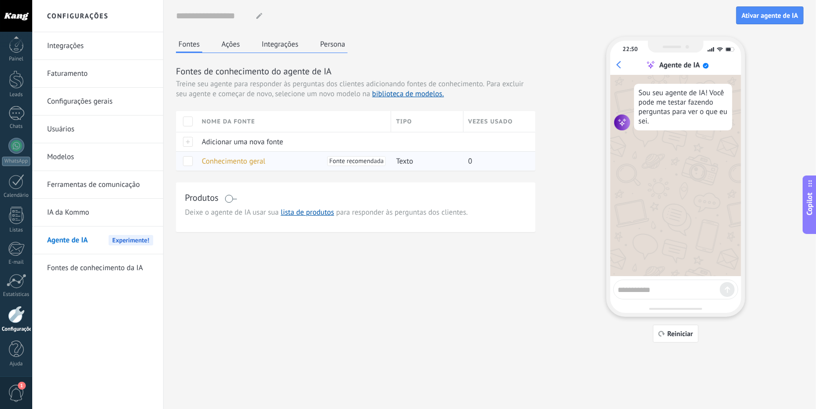
click at [243, 160] on span "Conhecimento geral" at bounding box center [233, 161] width 63 height 9
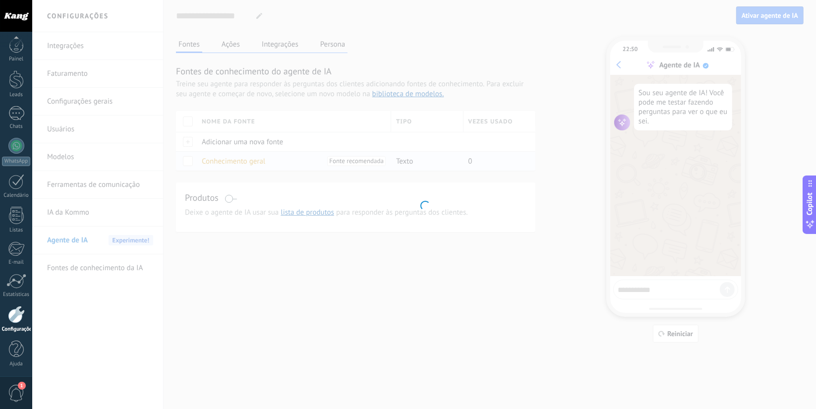
type input "**********"
type textarea "**********"
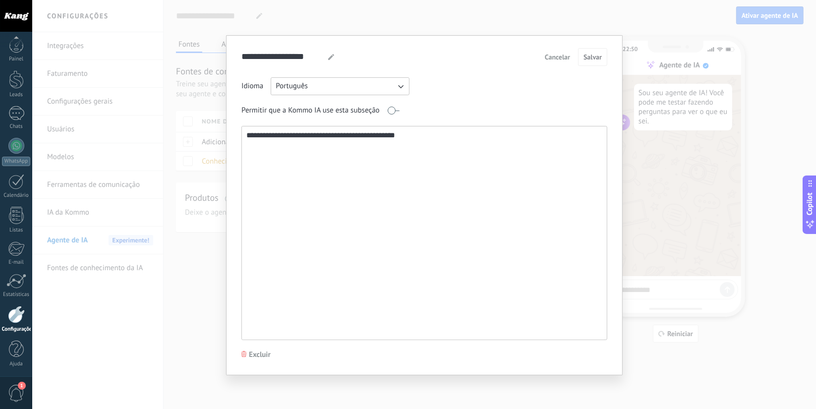
click at [309, 138] on textarea "**********" at bounding box center [423, 232] width 363 height 213
click at [559, 51] on button "Cancelar" at bounding box center [557, 57] width 34 height 15
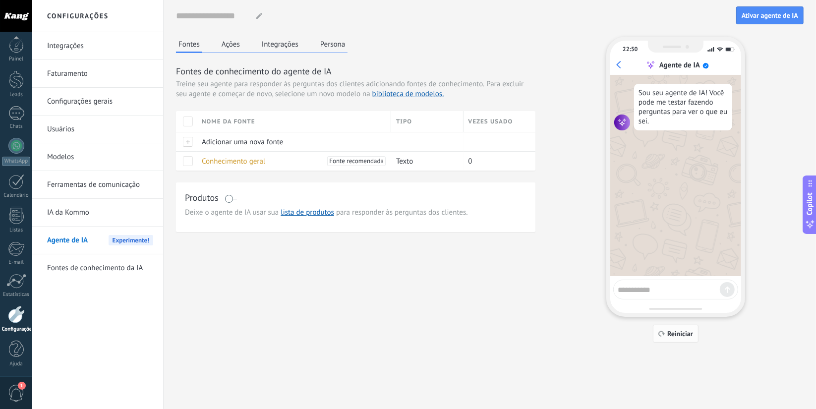
click at [667, 334] on span "Reiniciar" at bounding box center [680, 333] width 26 height 7
click at [239, 44] on button "Ações" at bounding box center [230, 44] width 23 height 15
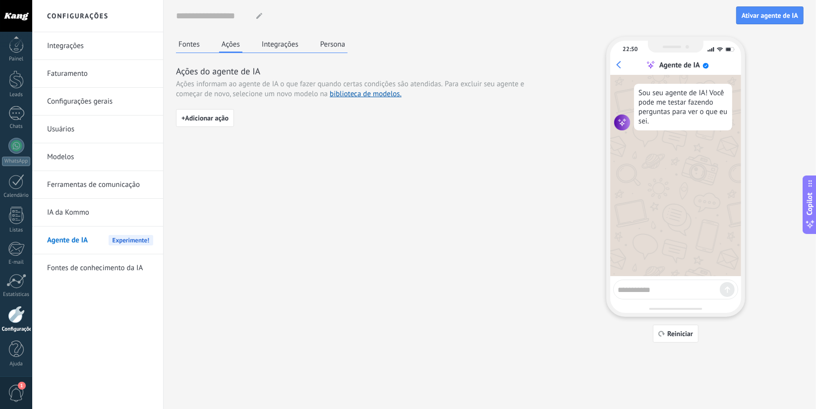
click at [278, 44] on button "Integrações" at bounding box center [280, 44] width 42 height 15
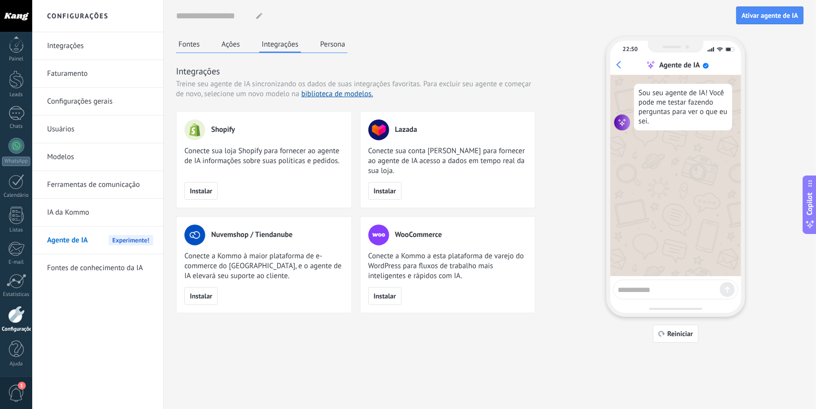
click at [322, 43] on button "Persona" at bounding box center [333, 44] width 30 height 15
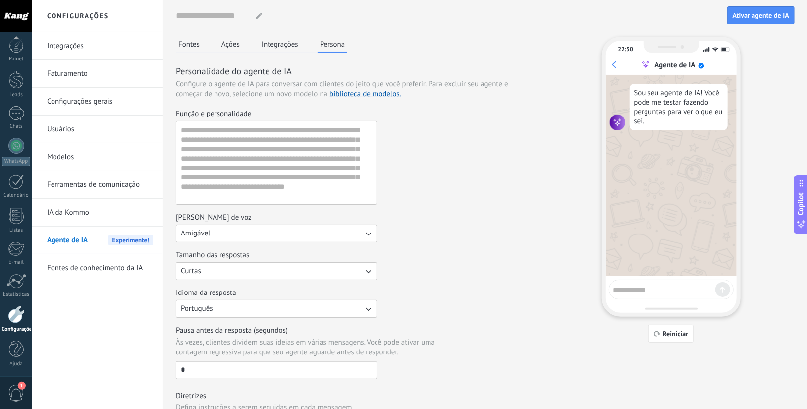
click at [238, 52] on div "Fontes Ações Integrações Persona" at bounding box center [261, 45] width 171 height 16
click at [263, 46] on button "Integrações" at bounding box center [280, 44] width 42 height 15
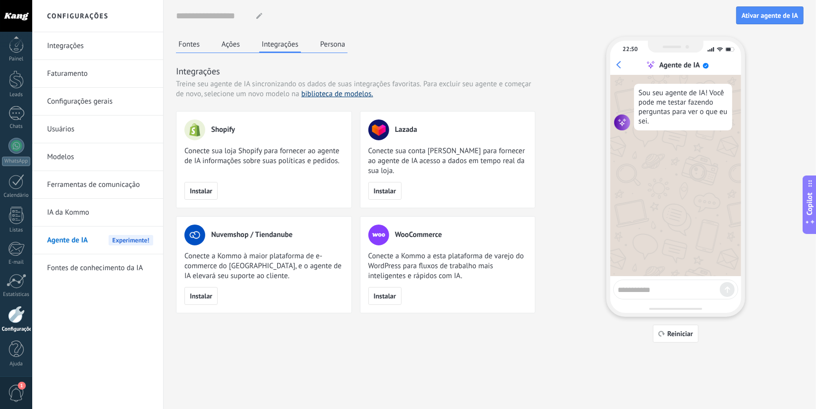
click at [325, 95] on link "biblioteca de modelos." at bounding box center [337, 93] width 72 height 9
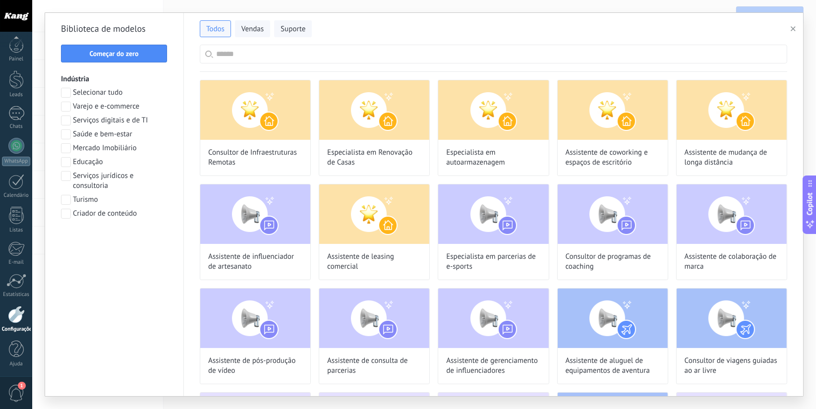
click at [278, 57] on input "text" at bounding box center [498, 54] width 565 height 18
type input "********"
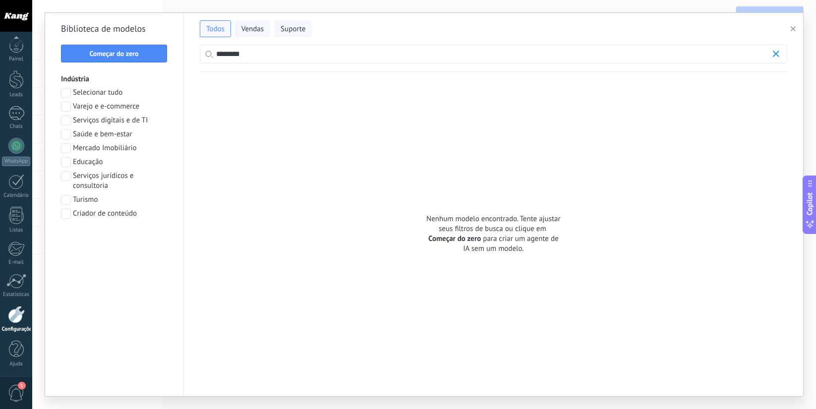
click at [67, 94] on span at bounding box center [66, 93] width 10 height 10
click at [244, 32] on span "Vendas" at bounding box center [252, 29] width 22 height 10
click at [252, 53] on input "********" at bounding box center [493, 54] width 554 height 18
click at [153, 47] on button "Começar do zero" at bounding box center [114, 54] width 106 height 18
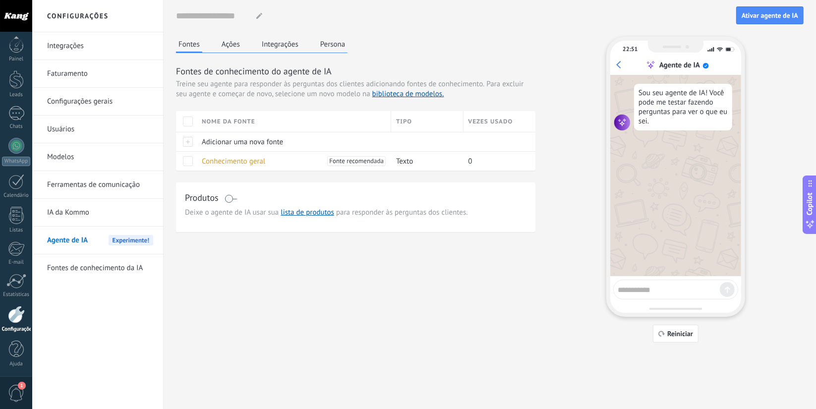
click at [238, 48] on button "Ações" at bounding box center [230, 44] width 23 height 15
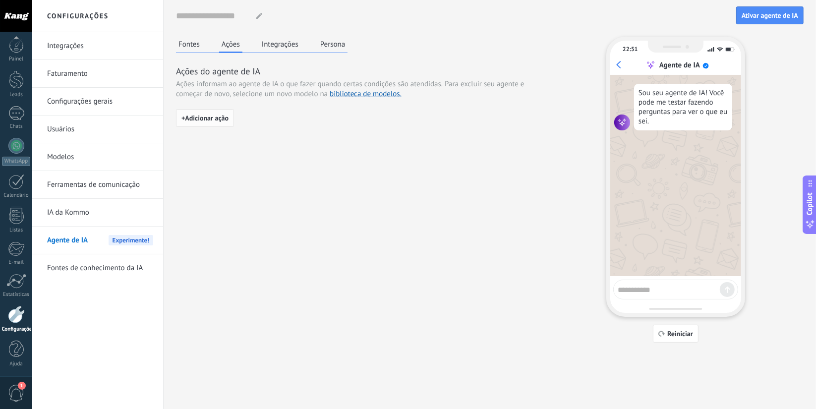
click at [216, 125] on button "+ Adicionar ação" at bounding box center [205, 118] width 58 height 18
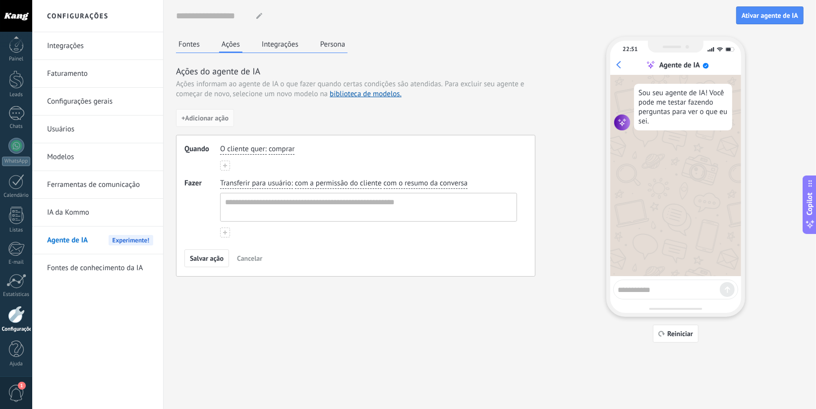
click at [239, 184] on span "Transferir para usuário" at bounding box center [255, 183] width 71 height 10
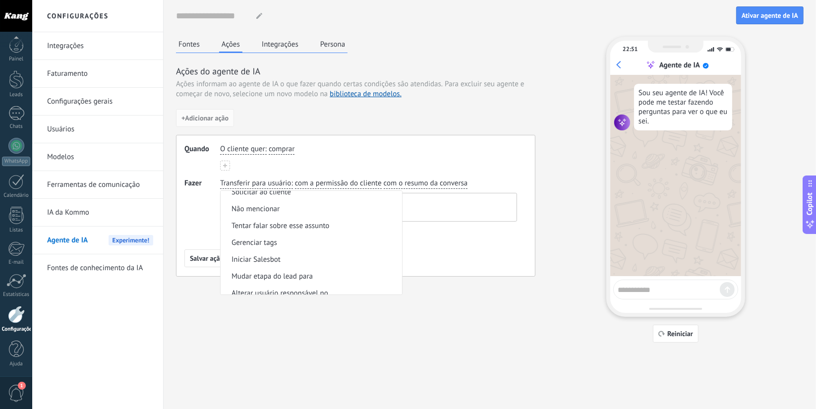
scroll to position [115, 0]
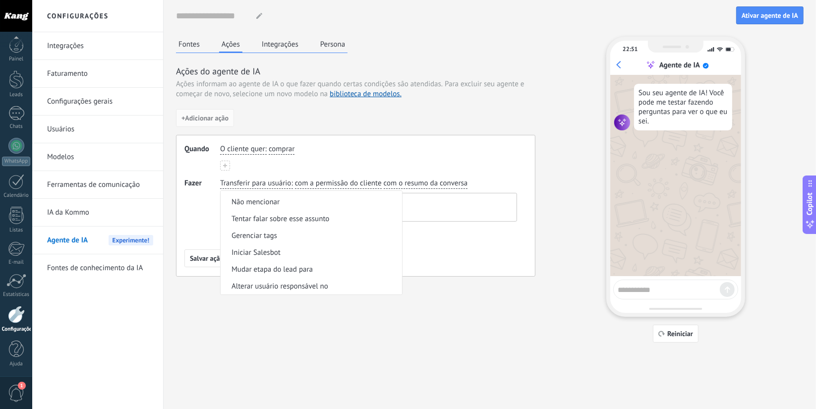
click at [281, 296] on div "Fontes Ações Integrações Persona Ações do agente de IA Ações informam ao agente…" at bounding box center [489, 190] width 627 height 306
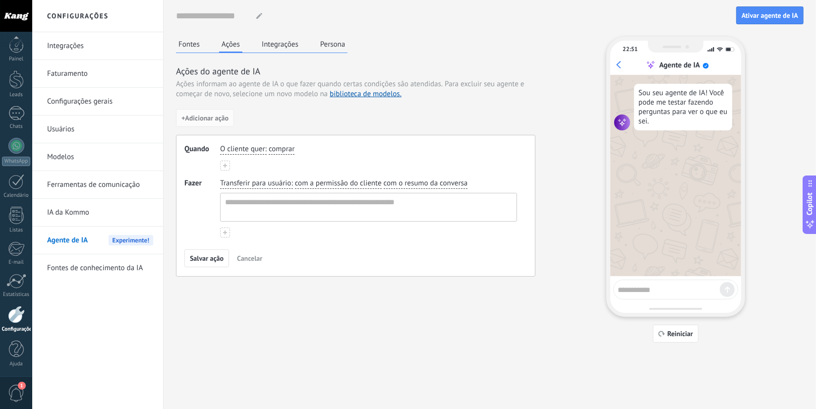
click at [191, 34] on div "Nome do agente... Ativar agente de IA Fontes Ações Integrações Persona Ações do…" at bounding box center [489, 171] width 627 height 342
click at [191, 42] on button "Fontes" at bounding box center [189, 44] width 26 height 15
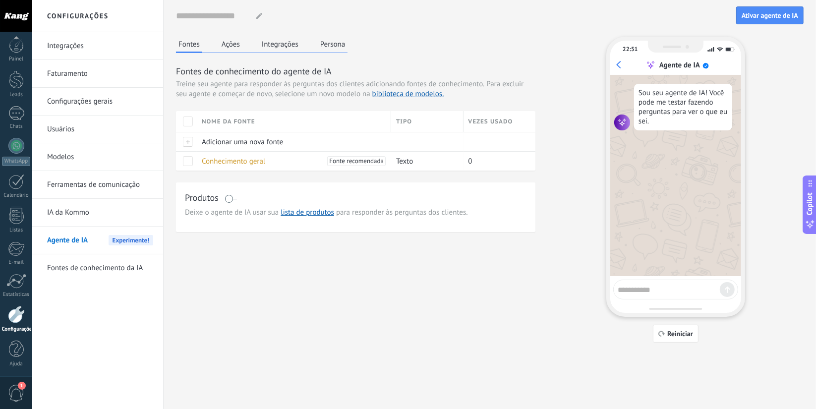
click at [230, 197] on span at bounding box center [230, 199] width 12 height 8
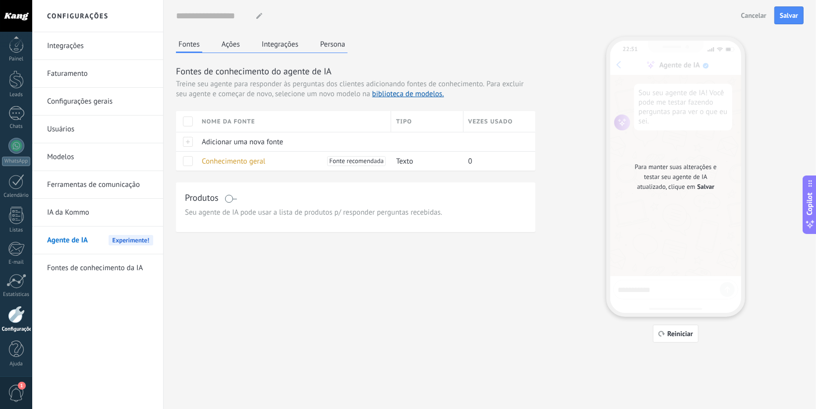
click at [230, 197] on span at bounding box center [230, 199] width 12 height 8
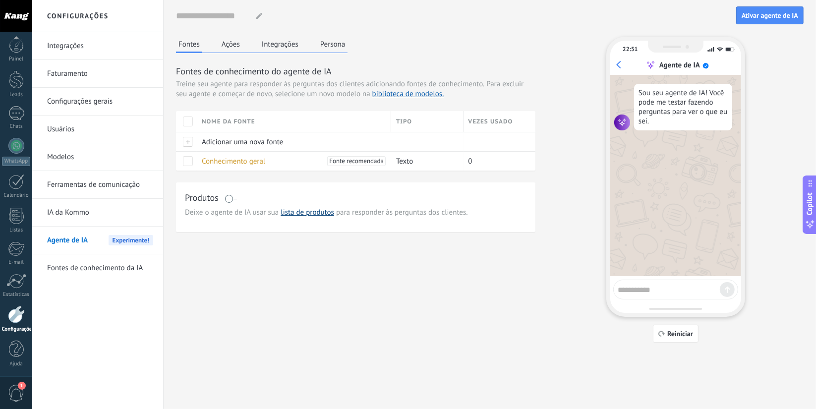
click at [300, 212] on link "lista de produtos" at bounding box center [307, 212] width 54 height 9
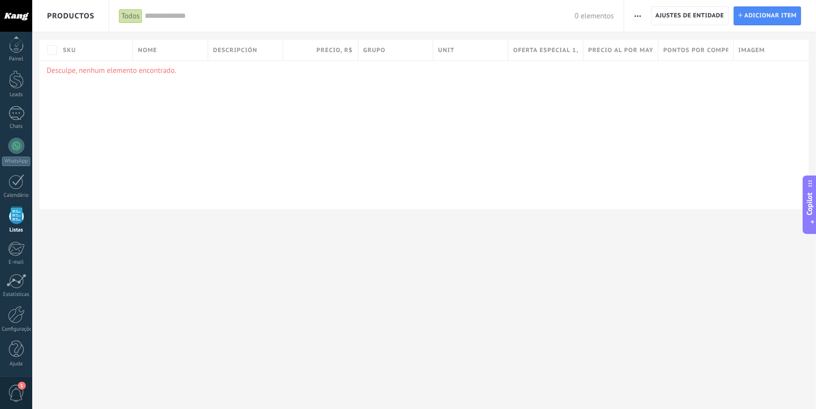
click at [99, 72] on p "Desculpe, nenhum elemento encontrado." at bounding box center [424, 70] width 755 height 9
click at [750, 21] on span "Adicionar item" at bounding box center [770, 16] width 53 height 18
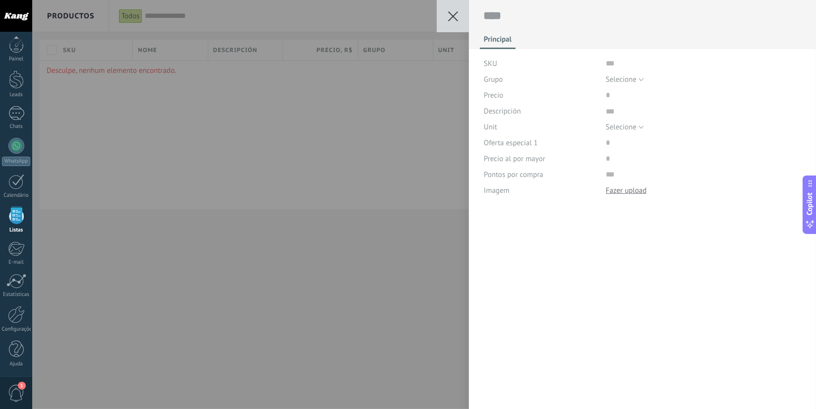
scroll to position [9, 0]
click at [614, 73] on button "Selecione" at bounding box center [625, 79] width 38 height 16
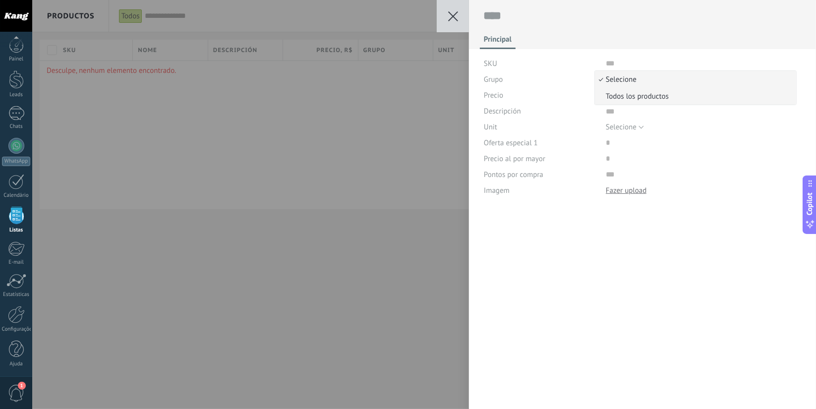
click at [625, 98] on span "Todos los productos" at bounding box center [694, 96] width 198 height 9
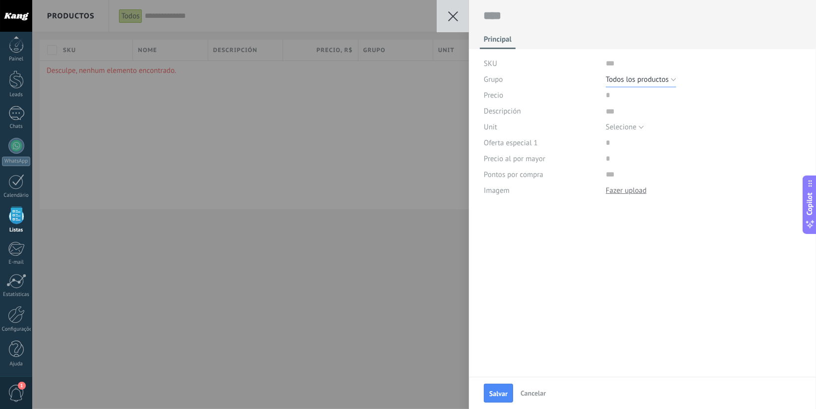
click at [631, 80] on span "Todos los productos" at bounding box center [637, 79] width 63 height 9
click at [615, 64] on input "text" at bounding box center [704, 63] width 196 height 16
click at [623, 129] on span "Selecione" at bounding box center [621, 126] width 31 height 9
click at [557, 98] on div "Precio" at bounding box center [541, 95] width 114 height 16
click at [613, 177] on input "numeric" at bounding box center [704, 174] width 196 height 16
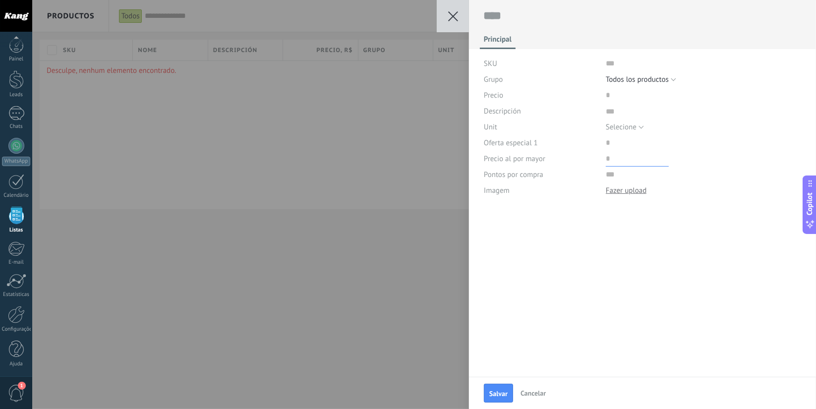
click at [613, 163] on input "price" at bounding box center [637, 159] width 63 height 16
click at [618, 148] on input "price" at bounding box center [637, 143] width 63 height 16
click at [616, 124] on span "Selecione" at bounding box center [621, 126] width 31 height 9
click at [565, 223] on div "Principal SKU Grupo Selecione Todos los productos Todos los productos Precio De…" at bounding box center [642, 188] width 347 height 377
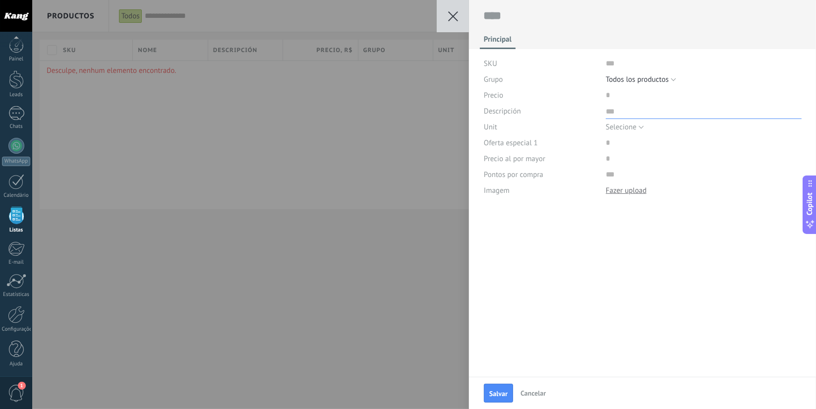
click at [615, 110] on textarea at bounding box center [704, 111] width 196 height 16
click at [608, 91] on input "price" at bounding box center [637, 95] width 63 height 16
click at [453, 10] on button at bounding box center [453, 16] width 32 height 32
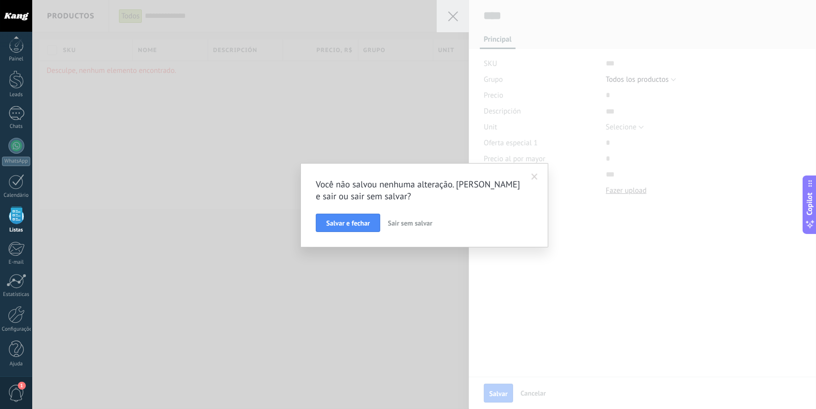
click at [404, 226] on span "Sair sem salvar" at bounding box center [410, 223] width 45 height 9
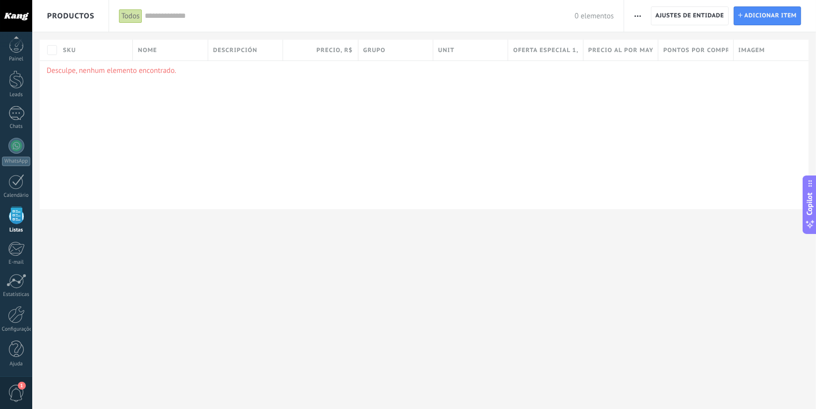
click at [57, 14] on span "Productos" at bounding box center [71, 16] width 48 height 32
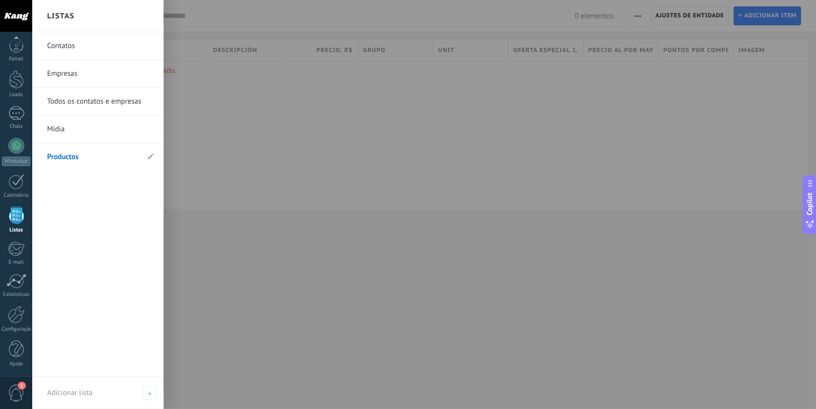
click at [235, 187] on div at bounding box center [440, 204] width 816 height 409
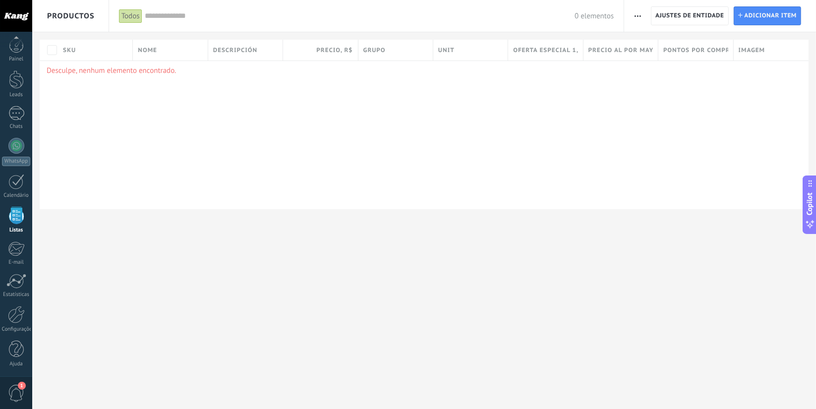
click at [67, 19] on span "Productos" at bounding box center [71, 16] width 48 height 32
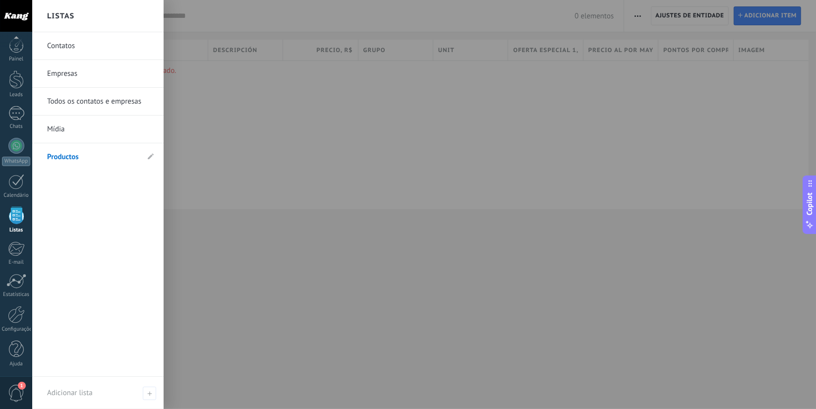
click at [81, 121] on link "Mídia" at bounding box center [100, 129] width 107 height 28
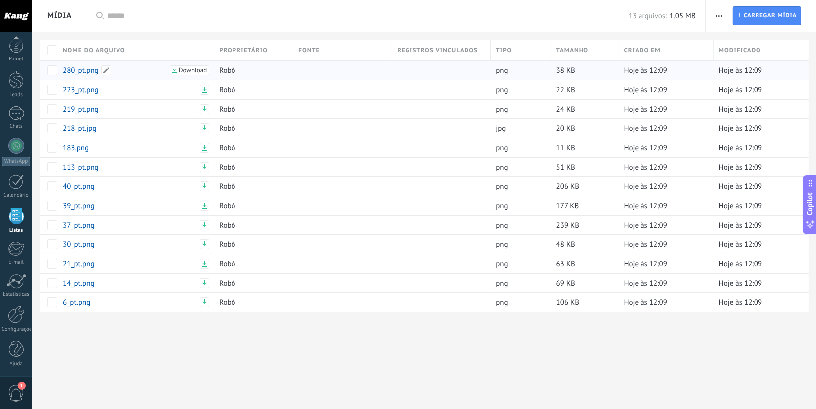
click at [87, 71] on link "280_pt.png" at bounding box center [115, 70] width 104 height 9
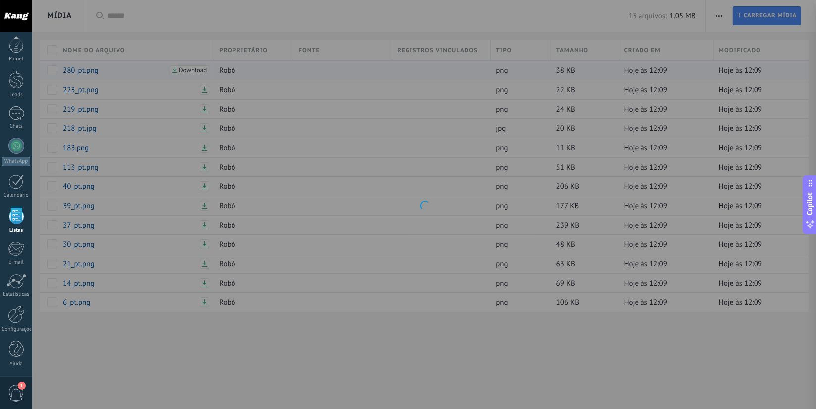
type textarea "**********"
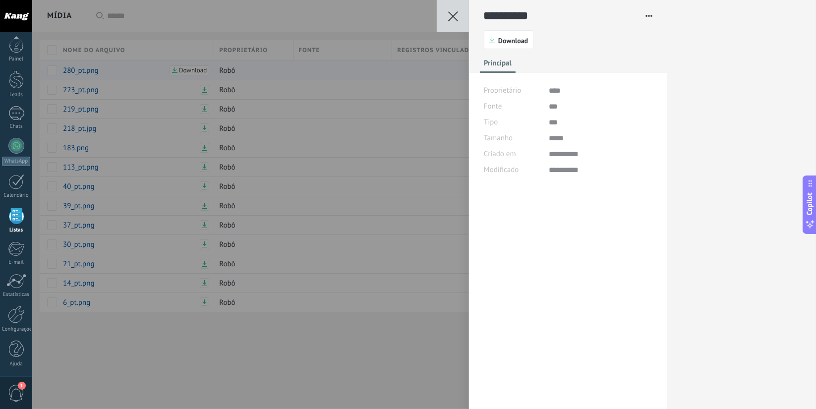
scroll to position [15, 0]
click at [460, 11] on button at bounding box center [453, 16] width 32 height 32
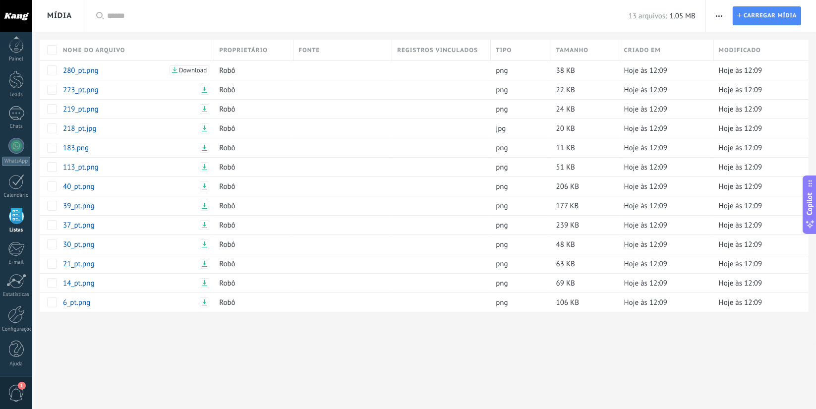
click at [67, 16] on div "Mídia" at bounding box center [59, 16] width 25 height 32
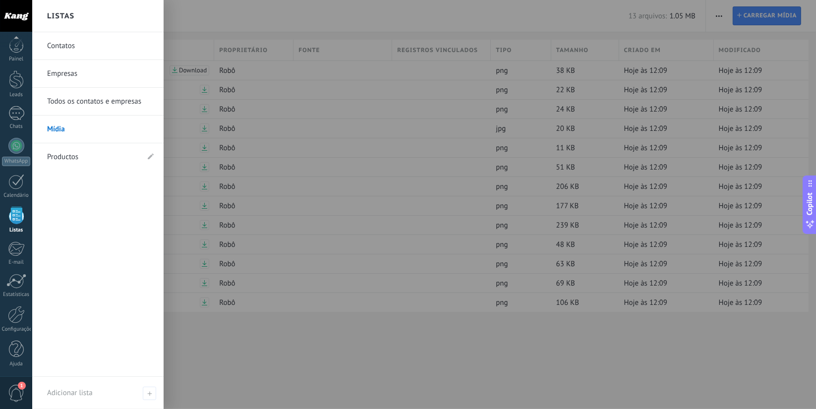
click at [70, 99] on link "Todos os contatos e empresas" at bounding box center [100, 102] width 107 height 28
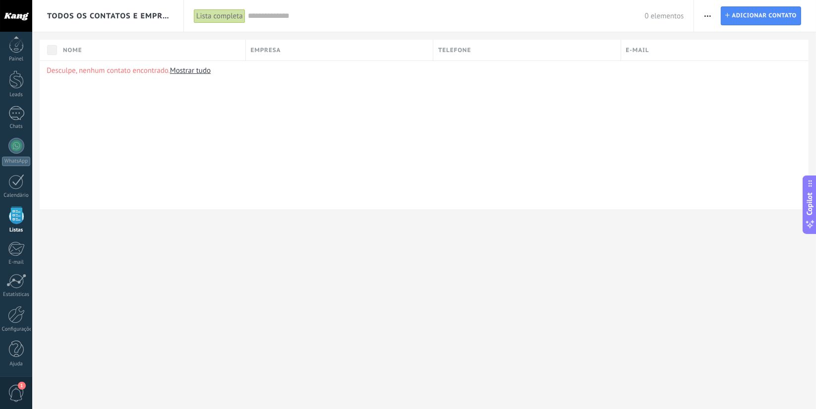
click at [58, 8] on div "Todos os contatos e Empresas" at bounding box center [108, 16] width 122 height 32
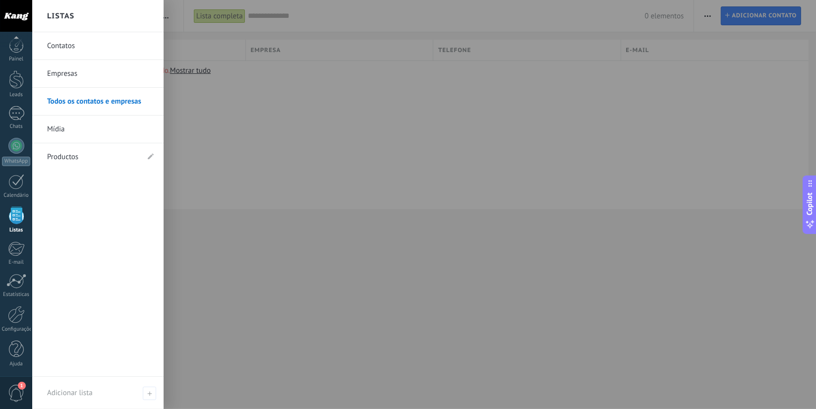
click at [60, 74] on link "Empresas" at bounding box center [100, 74] width 107 height 28
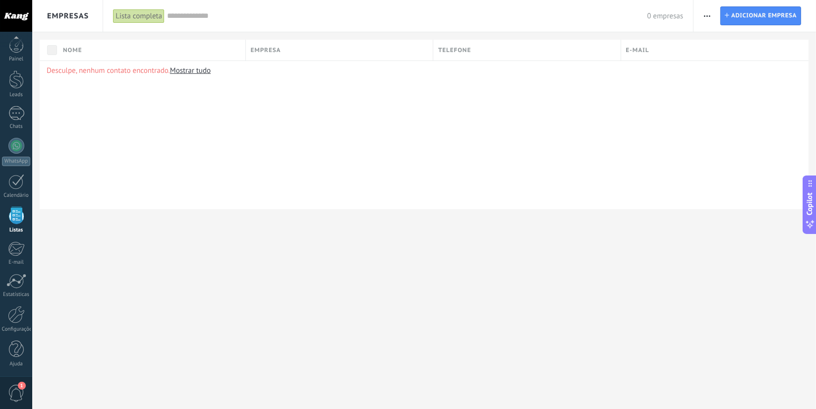
click at [70, 12] on span "Empresas" at bounding box center [68, 15] width 42 height 9
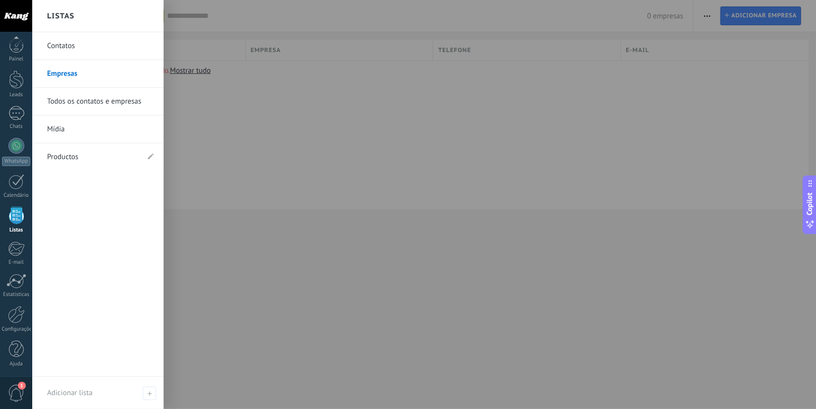
click at [80, 50] on link "Contatos" at bounding box center [100, 46] width 107 height 28
click at [13, 221] on div at bounding box center [16, 215] width 15 height 17
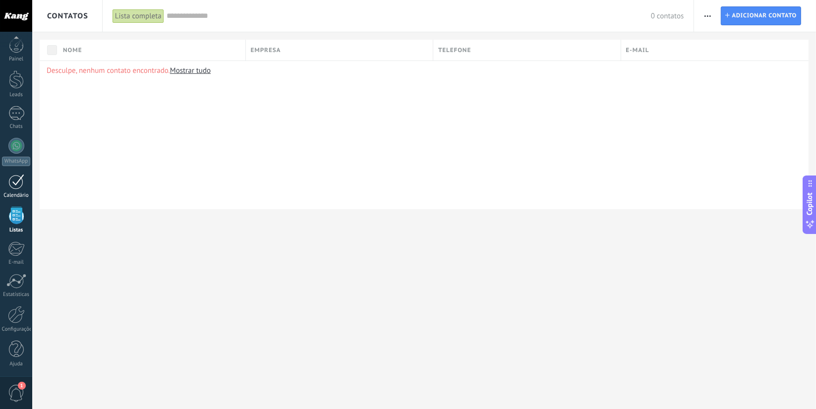
click at [14, 187] on div at bounding box center [16, 181] width 16 height 15
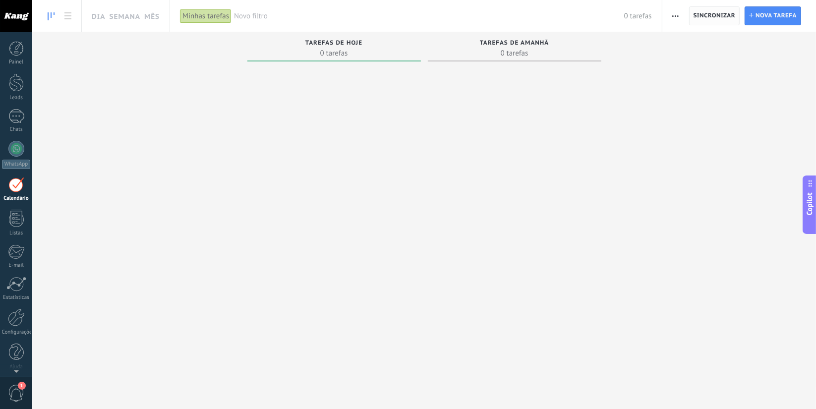
click at [705, 18] on span "Sincronizar" at bounding box center [714, 16] width 42 height 6
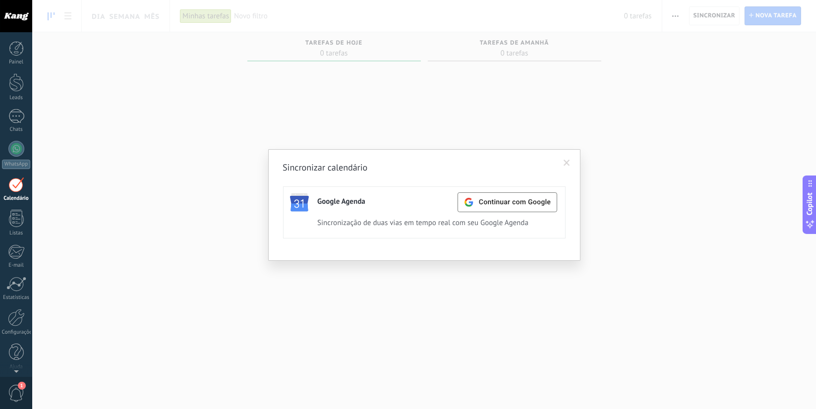
click at [625, 107] on div "Sincronizar calendário Google Agenda Continuar com Google Ativo Desativar Sincr…" at bounding box center [423, 204] width 783 height 409
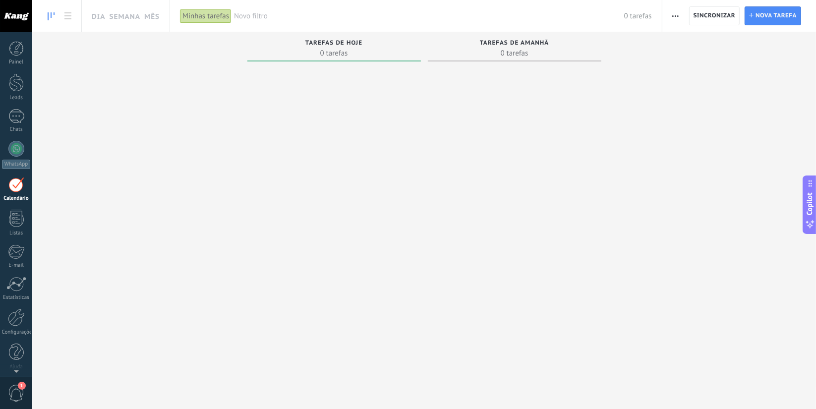
click at [675, 11] on span "button" at bounding box center [675, 15] width 6 height 19
click at [697, 84] on span "Vista do cartão" at bounding box center [705, 82] width 48 height 20
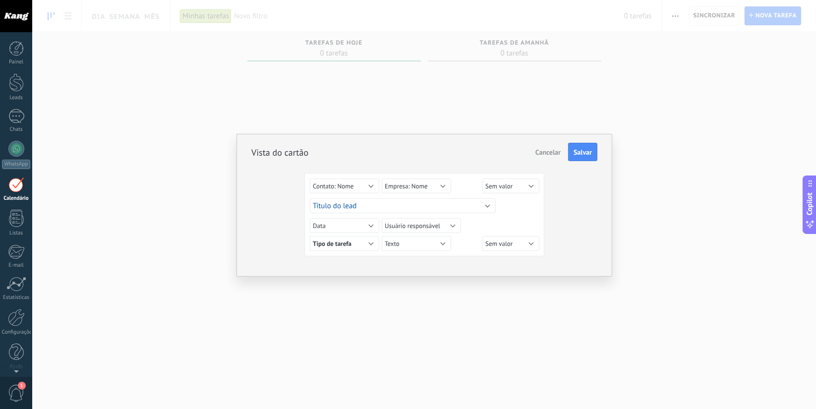
click at [370, 100] on div "Vista do cartão Cancelar Salvar Sem valor Tarefa Tipo de tarefa Usuário respons…" at bounding box center [423, 204] width 783 height 409
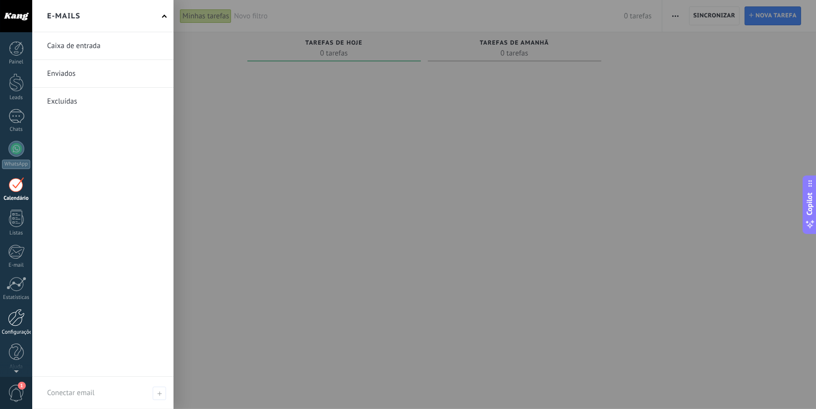
click at [17, 317] on div at bounding box center [16, 317] width 17 height 17
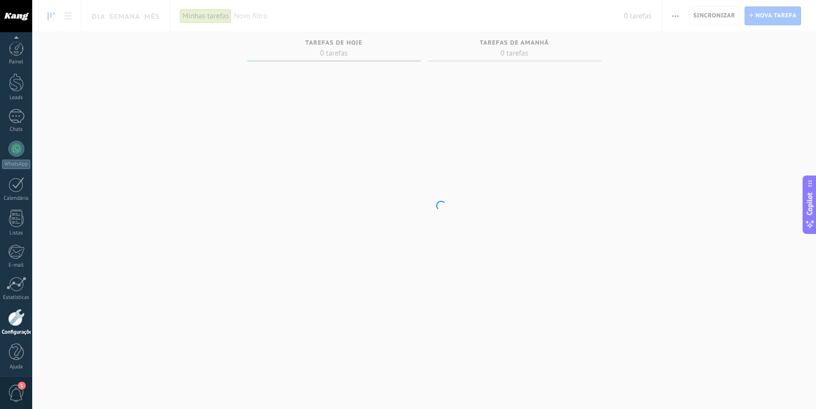
scroll to position [3, 0]
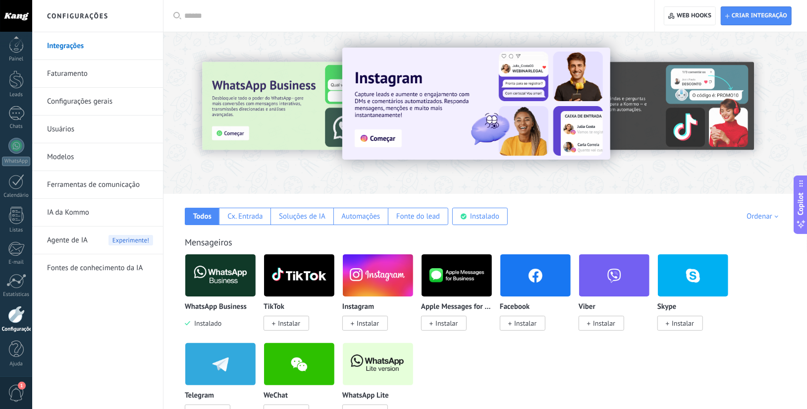
click at [74, 237] on span "Agente de IA" at bounding box center [67, 240] width 41 height 28
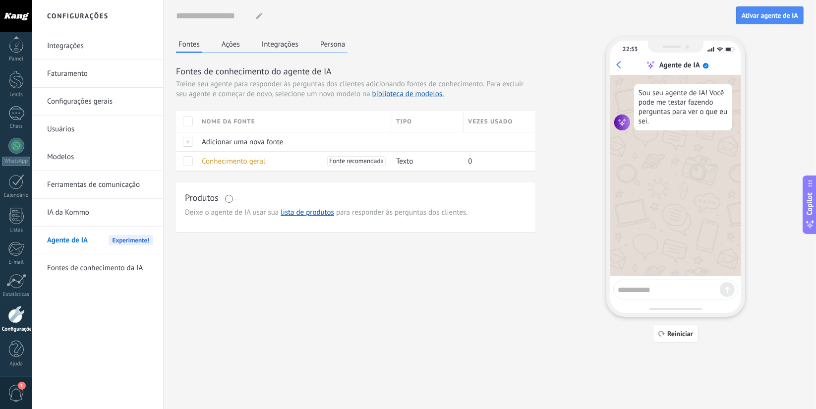
click at [639, 292] on textarea at bounding box center [668, 288] width 102 height 12
click at [401, 94] on link "biblioteca de modelos." at bounding box center [408, 93] width 72 height 9
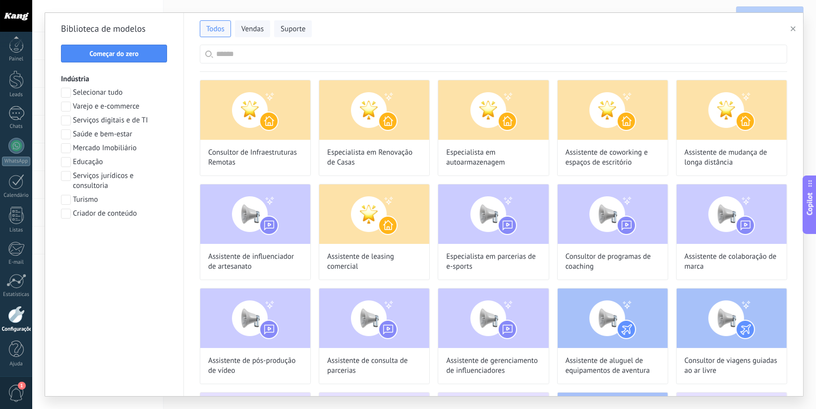
click at [315, 43] on div "Todos Vendas Suporte" at bounding box center [493, 29] width 587 height 32
click at [322, 62] on input "text" at bounding box center [498, 54] width 565 height 18
type input "*********"
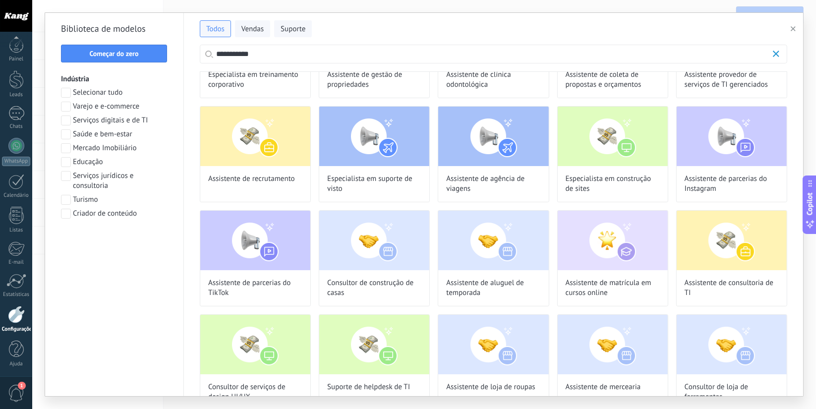
scroll to position [110, 0]
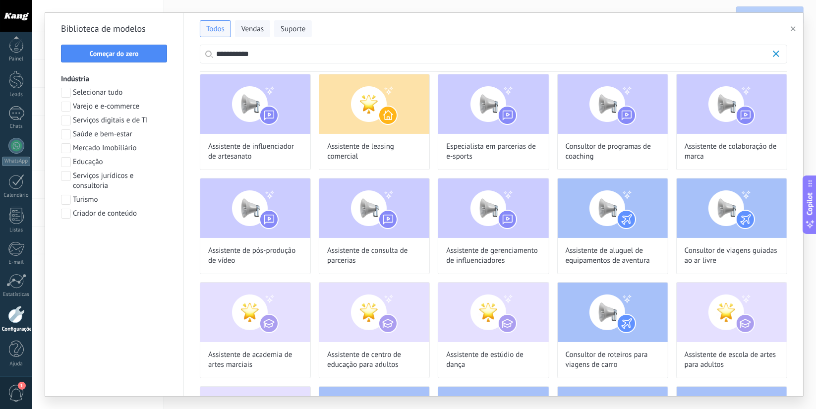
type input "**********"
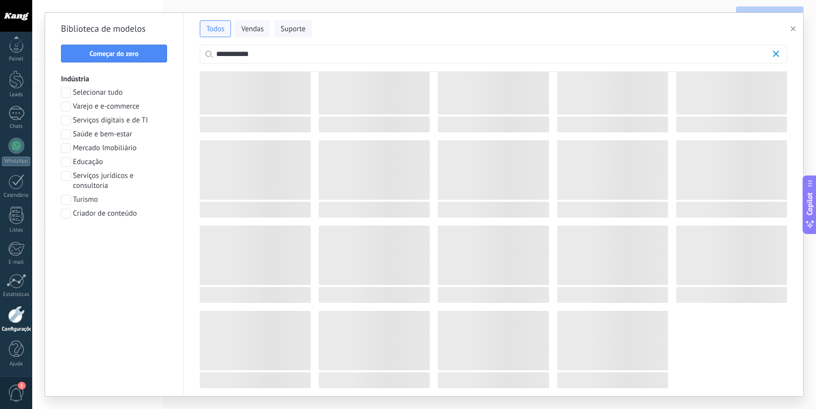
scroll to position [0, 0]
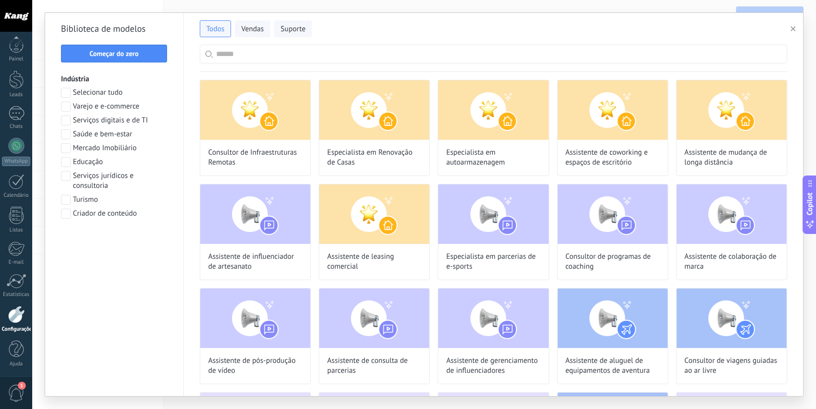
click at [71, 111] on label "Varejo e e-commerce" at bounding box center [100, 107] width 78 height 10
click at [129, 233] on button "Aplicar" at bounding box center [114, 239] width 107 height 18
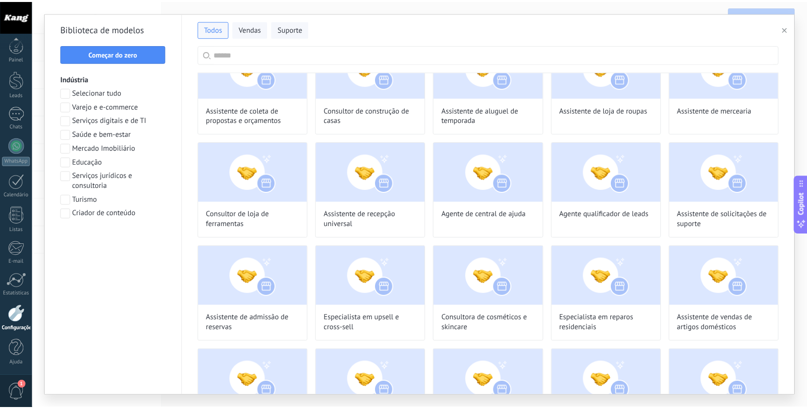
scroll to position [43, 0]
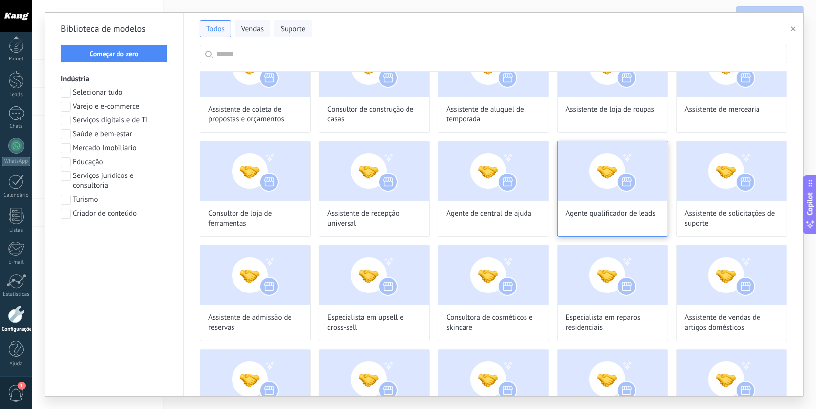
click at [604, 220] on div "Agente qualificador de leads" at bounding box center [612, 189] width 111 height 96
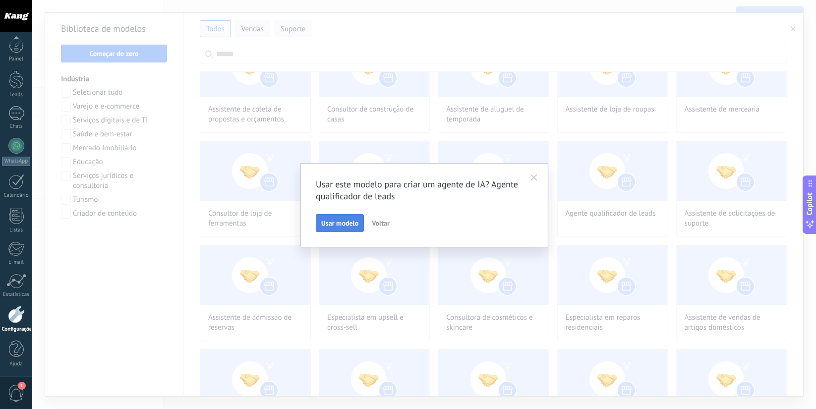
click at [355, 225] on span "Usar modelo" at bounding box center [339, 223] width 37 height 7
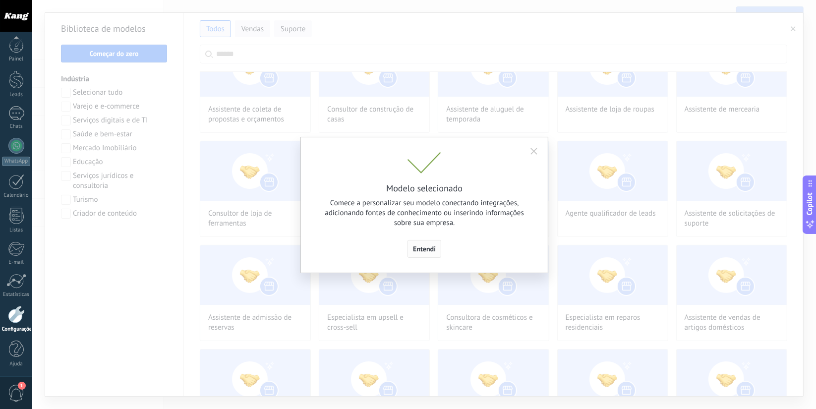
click at [428, 249] on span "Entendi" at bounding box center [424, 248] width 23 height 7
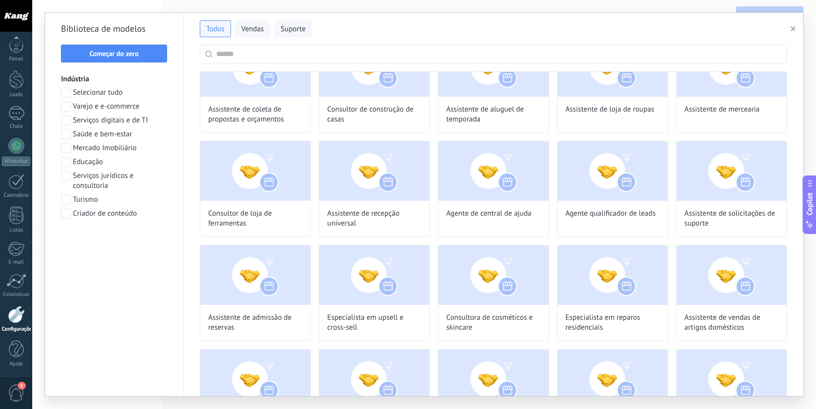
type input "**********"
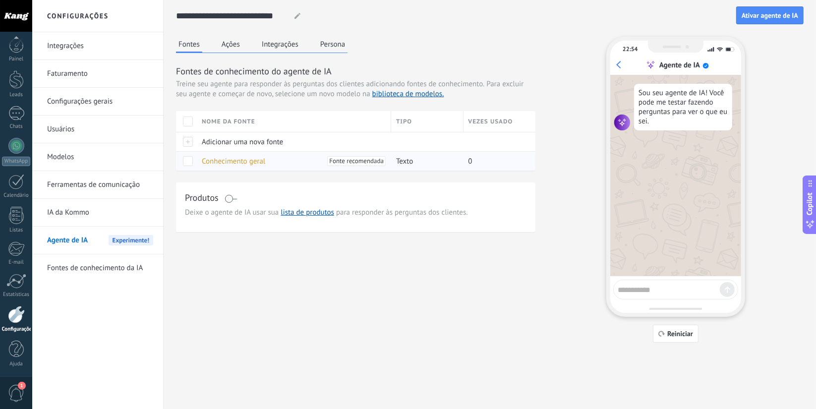
click at [235, 160] on span "Conhecimento geral" at bounding box center [233, 161] width 63 height 9
click at [249, 161] on span "Conhecimento geral" at bounding box center [233, 161] width 63 height 9
click at [230, 46] on button "Ações" at bounding box center [230, 44] width 23 height 15
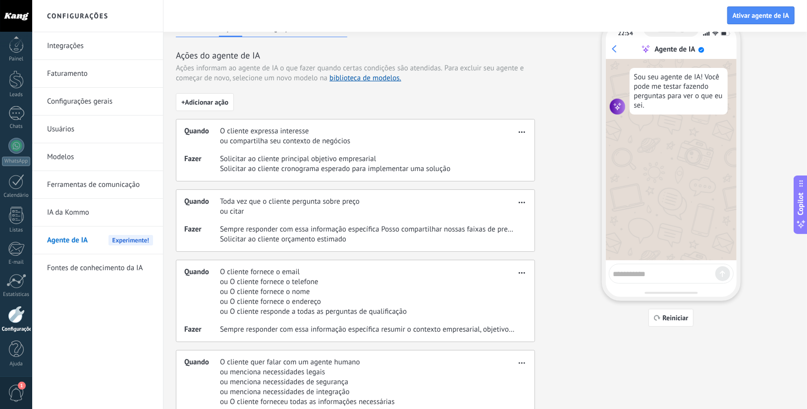
scroll to position [23, 0]
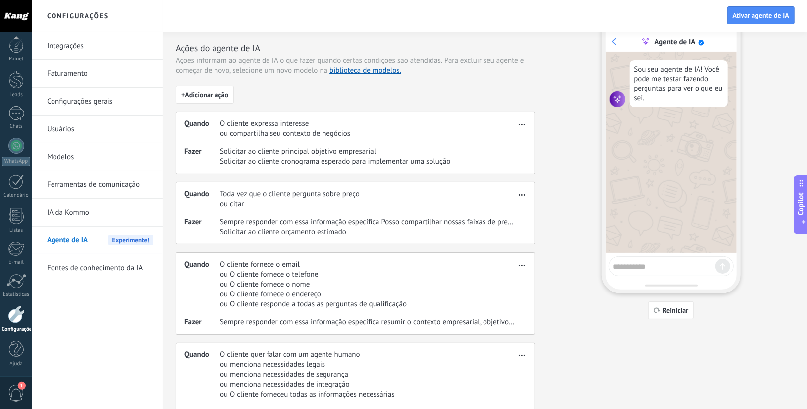
click at [525, 192] on span "button" at bounding box center [522, 193] width 6 height 7
click at [474, 172] on div "Quando O cliente expressa interesse ou compartilha seu contexto de negócios Faz…" at bounding box center [355, 142] width 359 height 62
click at [533, 191] on div "Quando Toda vez que o cliente pergunta sobre preço ou citar Fazer Sempre respon…" at bounding box center [355, 213] width 359 height 62
click at [521, 192] on span "button" at bounding box center [522, 193] width 6 height 7
click at [518, 204] on div "Editar" at bounding box center [504, 209] width 48 height 20
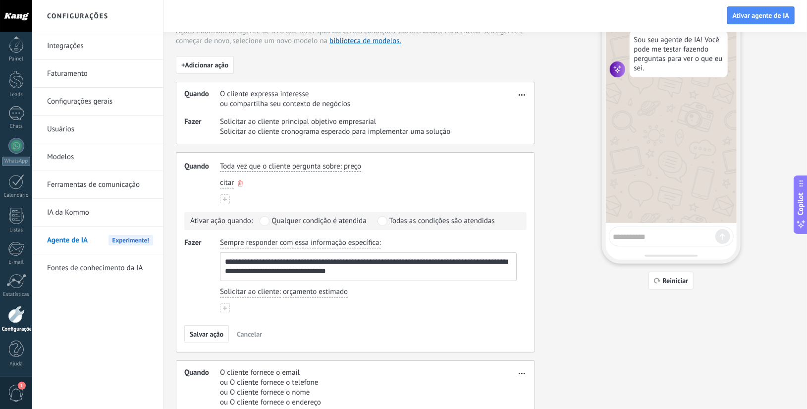
scroll to position [55, 0]
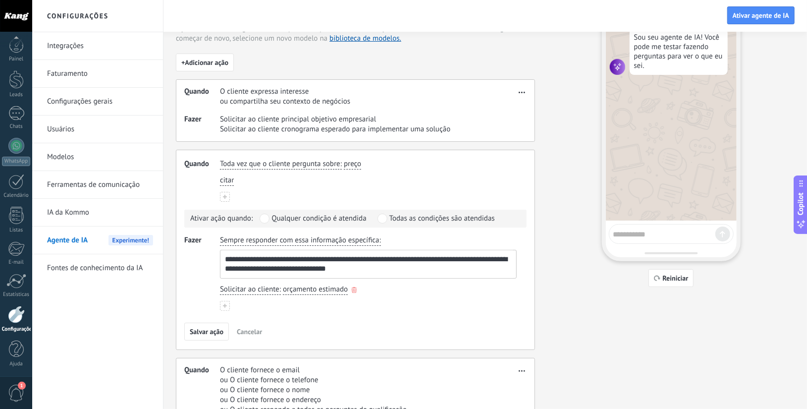
click at [320, 287] on span "orçamento estimado" at bounding box center [315, 289] width 65 height 10
click at [385, 303] on div "**********" at bounding box center [368, 272] width 297 height 75
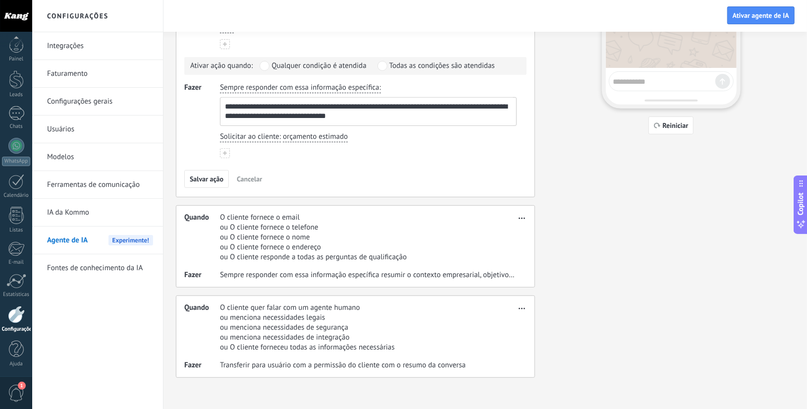
scroll to position [0, 0]
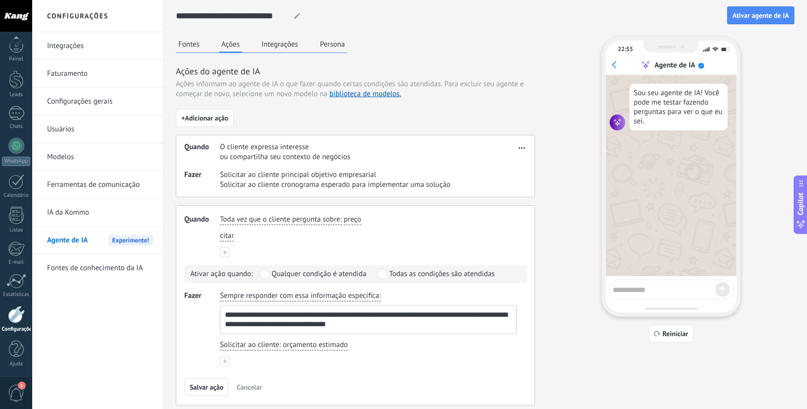
click at [281, 34] on div "**********" at bounding box center [485, 293] width 619 height 586
click at [281, 38] on button "Integrações" at bounding box center [280, 44] width 42 height 15
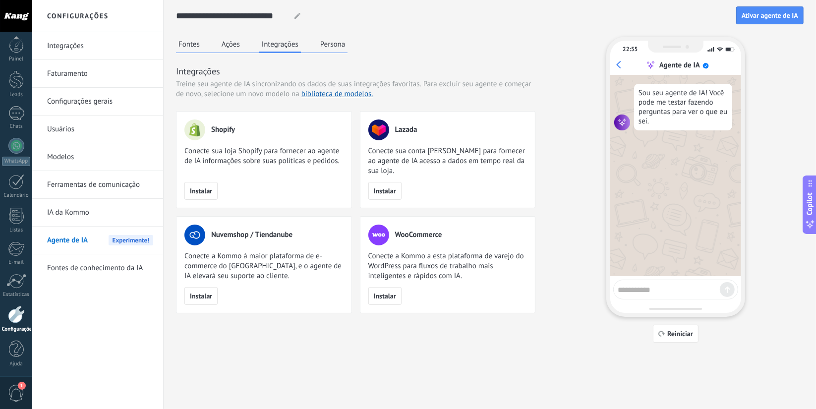
click at [322, 42] on button "Persona" at bounding box center [333, 44] width 30 height 15
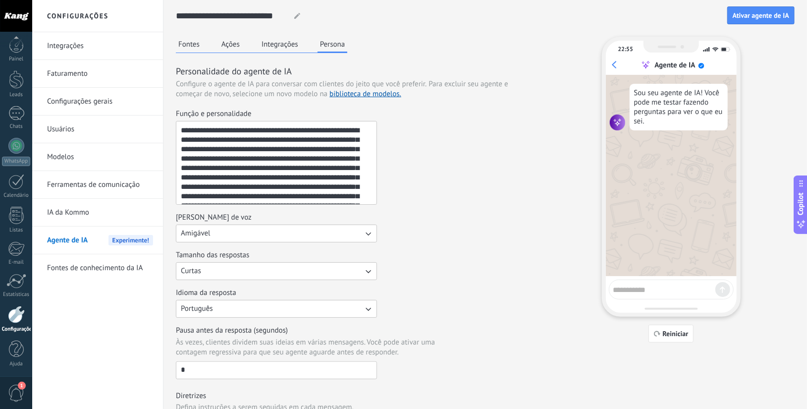
drag, startPoint x: 218, startPoint y: 127, endPoint x: 314, endPoint y: 147, distance: 97.8
click at [314, 147] on textarea "**********" at bounding box center [275, 162] width 198 height 83
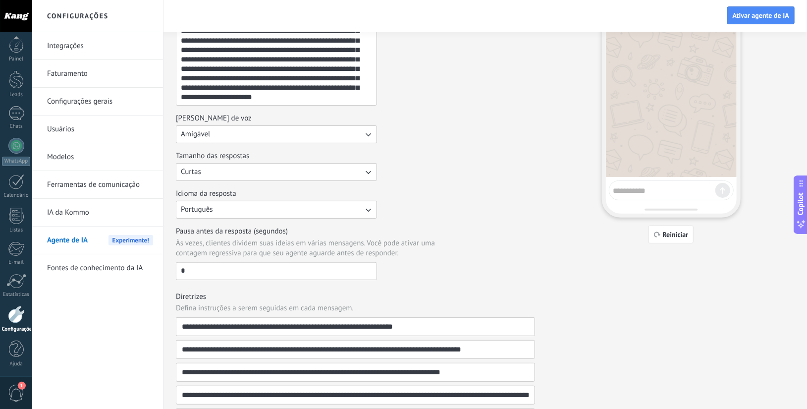
scroll to position [108, 0]
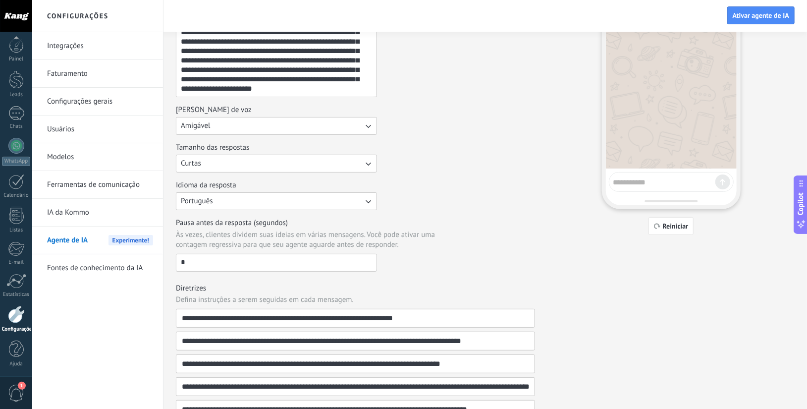
drag, startPoint x: 244, startPoint y: 264, endPoint x: 192, endPoint y: 250, distance: 53.8
click at [192, 250] on label "Pausa antes da resposta (segundos) Às vezes, clientes dividem suas ideias em vá…" at bounding box center [276, 245] width 201 height 54
click at [192, 254] on input "*" at bounding box center [276, 262] width 200 height 16
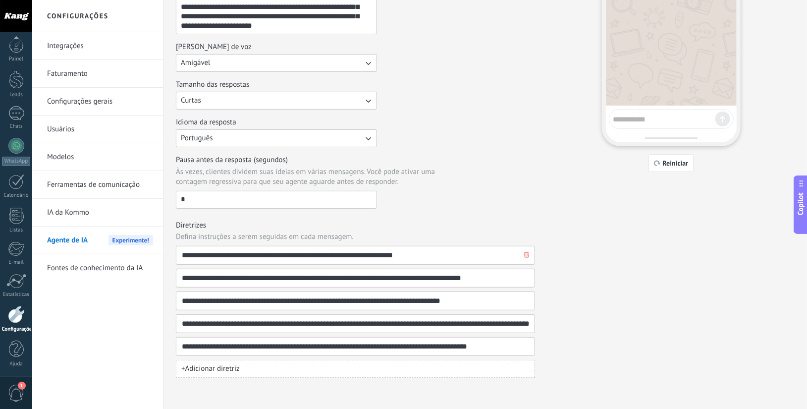
scroll to position [0, 0]
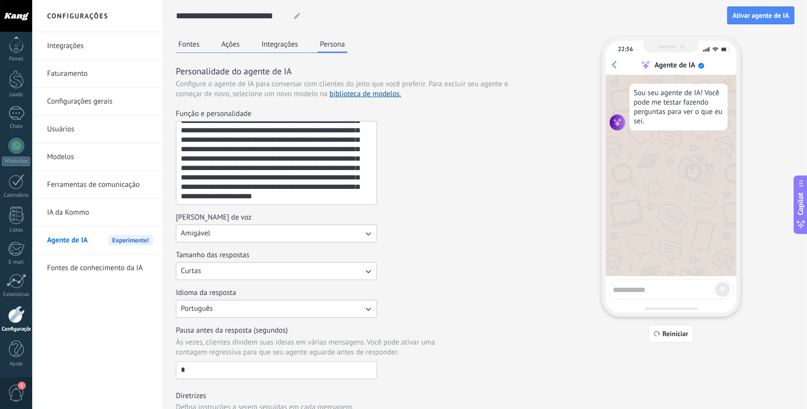
click at [191, 44] on button "Fontes" at bounding box center [189, 44] width 26 height 15
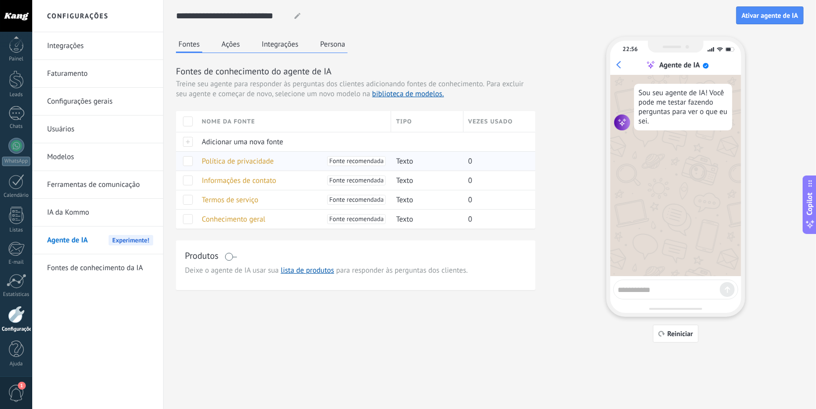
click at [239, 161] on span "Política de privacidade" at bounding box center [238, 161] width 72 height 9
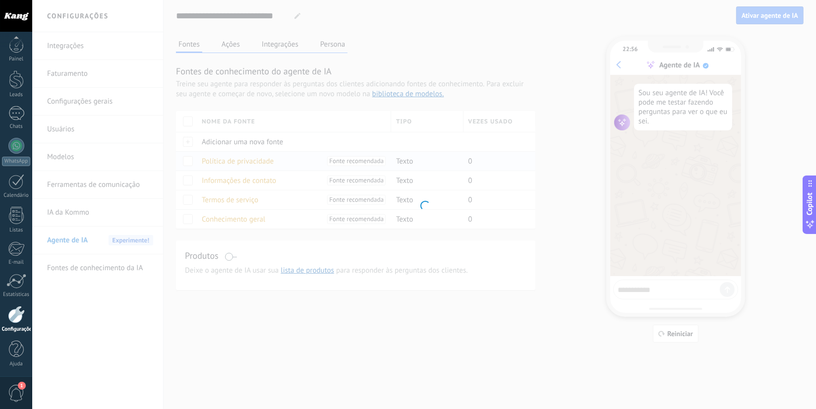
type input "**********"
type textarea "**********"
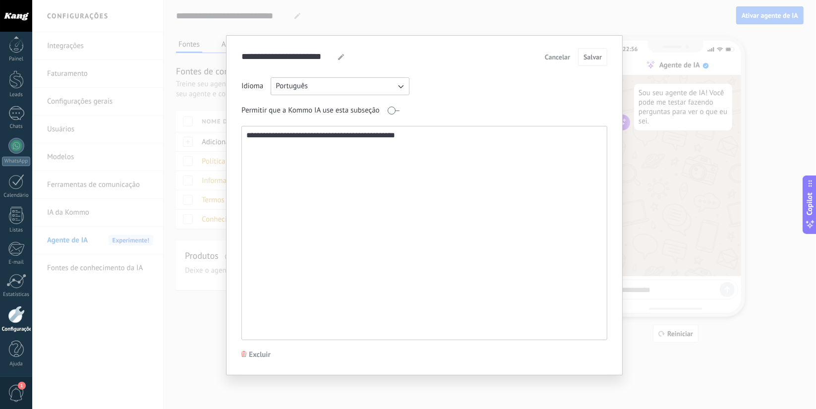
click at [555, 60] on span "Cancelar" at bounding box center [557, 57] width 25 height 7
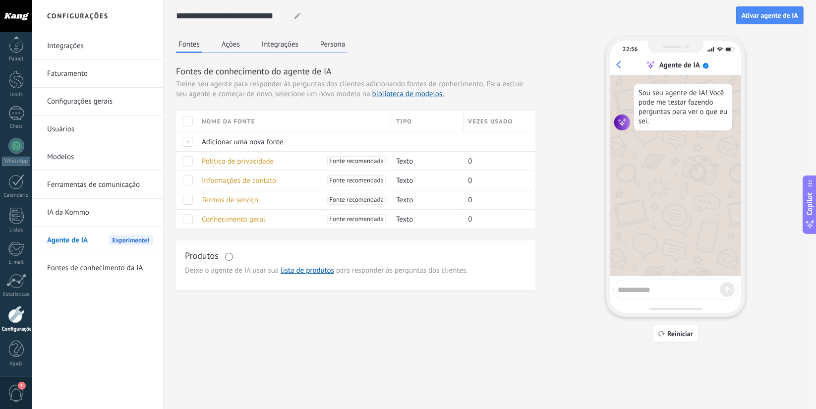
click at [85, 50] on link "Integrações" at bounding box center [100, 46] width 106 height 28
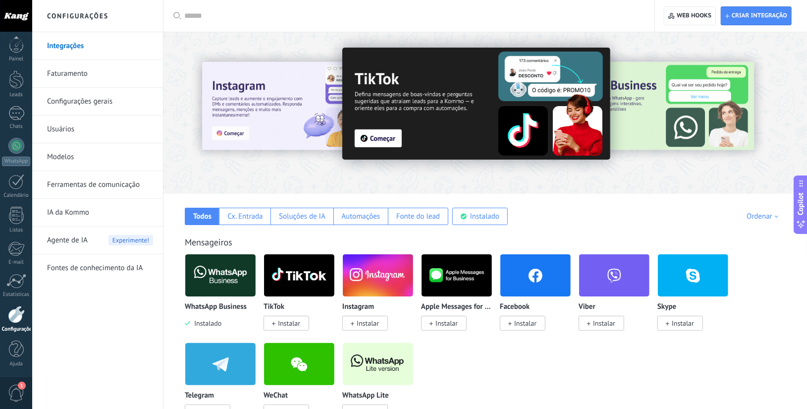
click at [372, 321] on span "Instalar" at bounding box center [368, 323] width 22 height 9
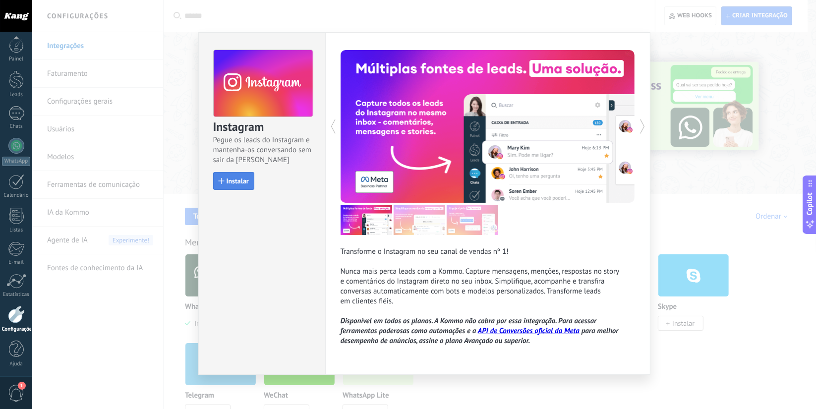
click at [223, 177] on button "Instalar" at bounding box center [233, 181] width 41 height 18
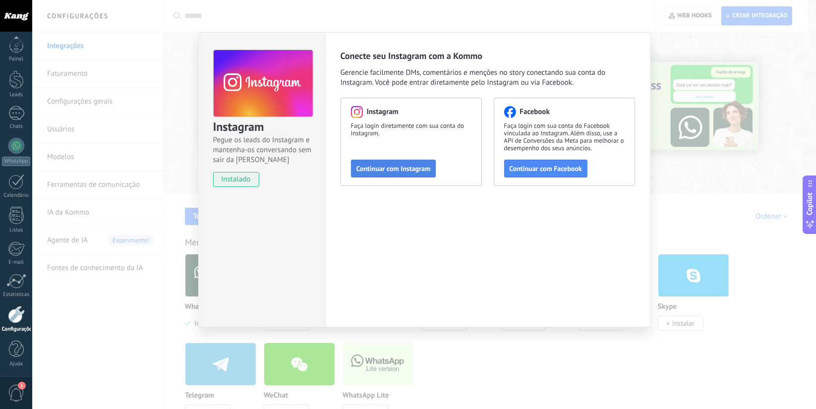
click at [396, 167] on span "Continuar com Instagram" at bounding box center [393, 168] width 74 height 7
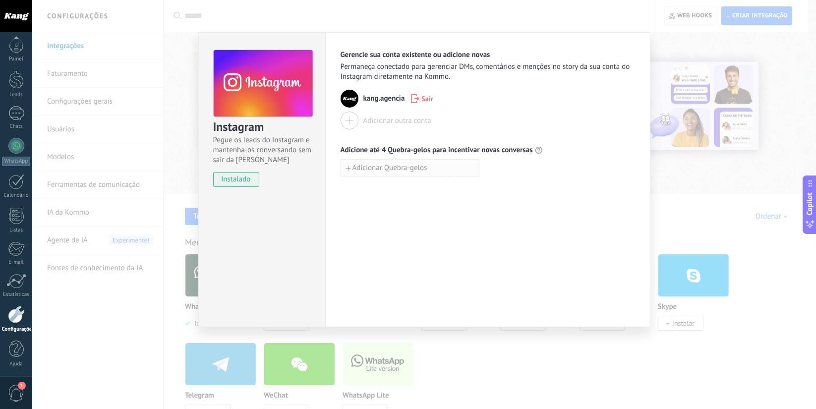
click at [399, 171] on span "Adicionar Quebra-gelos" at bounding box center [389, 168] width 75 height 7
click at [400, 189] on span "Adicionar Quebra-gelos" at bounding box center [389, 189] width 75 height 7
click at [488, 162] on button "button" at bounding box center [484, 168] width 11 height 13
click at [487, 165] on icon "button" at bounding box center [485, 167] width 6 height 7
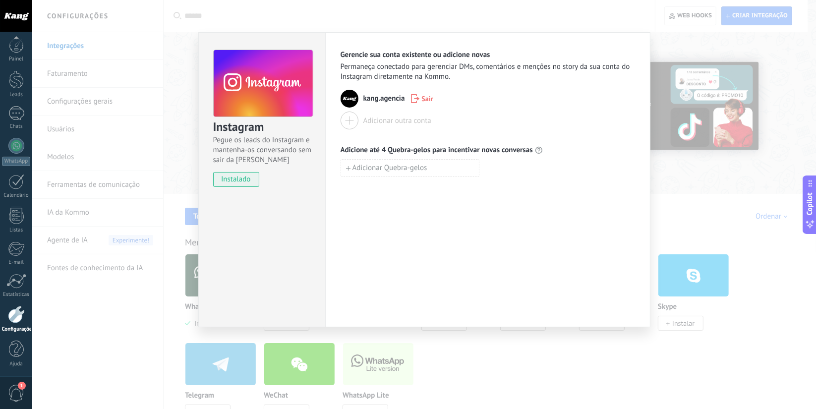
click at [705, 171] on div "Instagram Pegue os leads do Instagram e mantenha-os conversando sem sair da Kom…" at bounding box center [423, 204] width 783 height 409
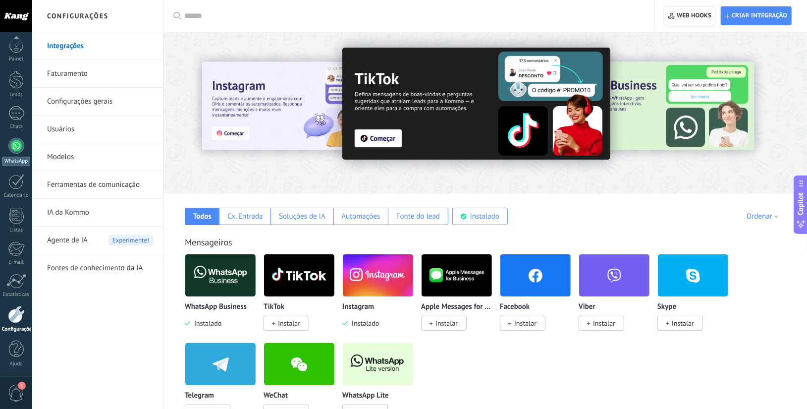
click at [10, 149] on div at bounding box center [16, 146] width 16 height 16
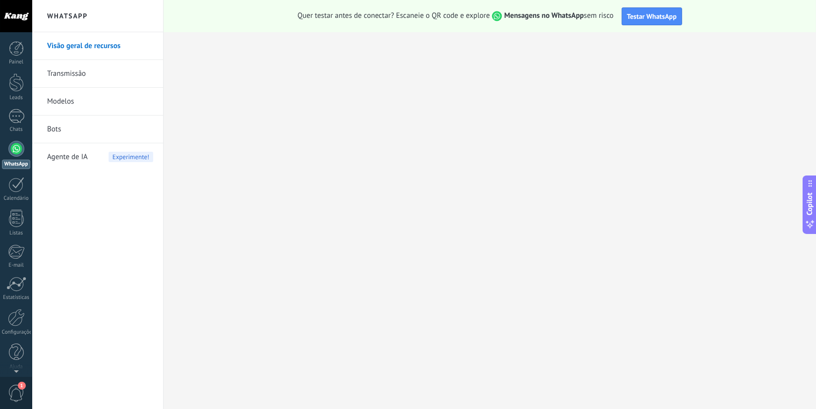
click at [61, 65] on link "Transmissão" at bounding box center [100, 74] width 106 height 28
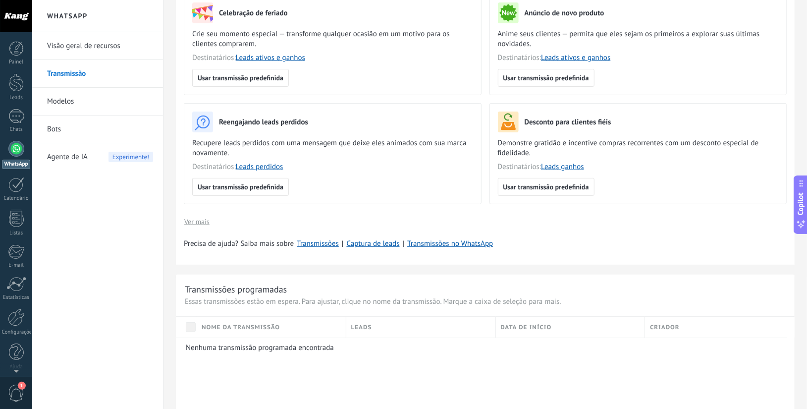
scroll to position [133, 0]
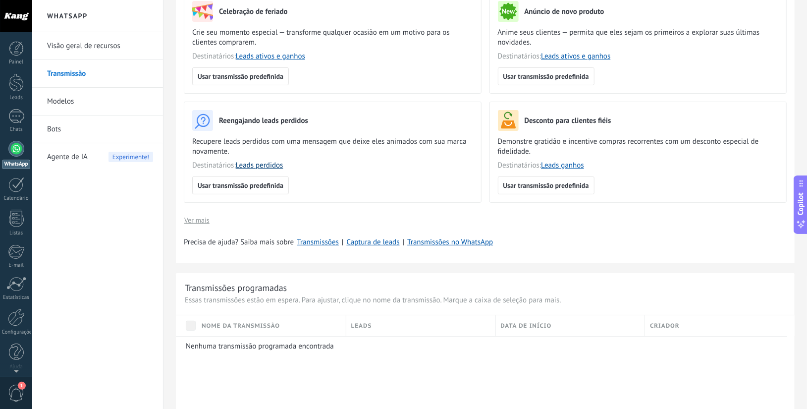
click at [269, 167] on link "Leads perdidos" at bounding box center [260, 165] width 48 height 9
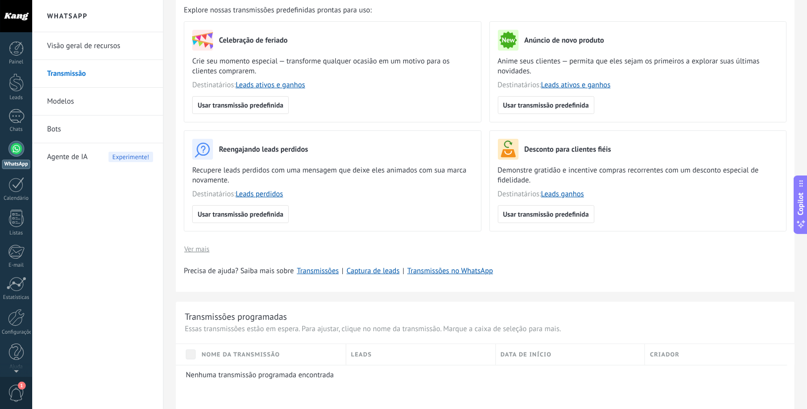
scroll to position [0, 0]
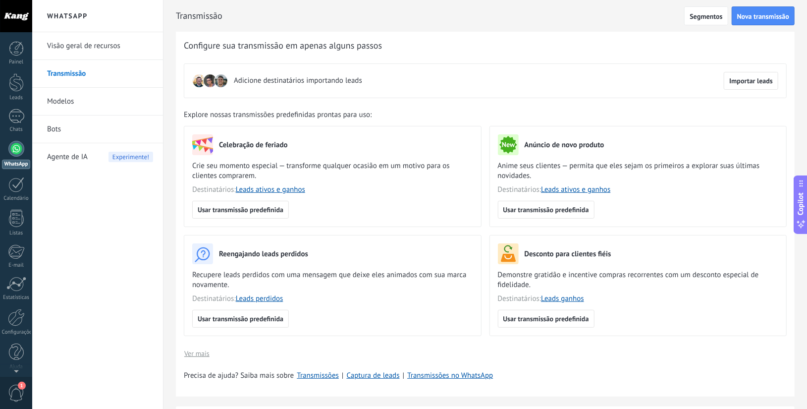
click at [76, 97] on link "Modelos" at bounding box center [100, 102] width 106 height 28
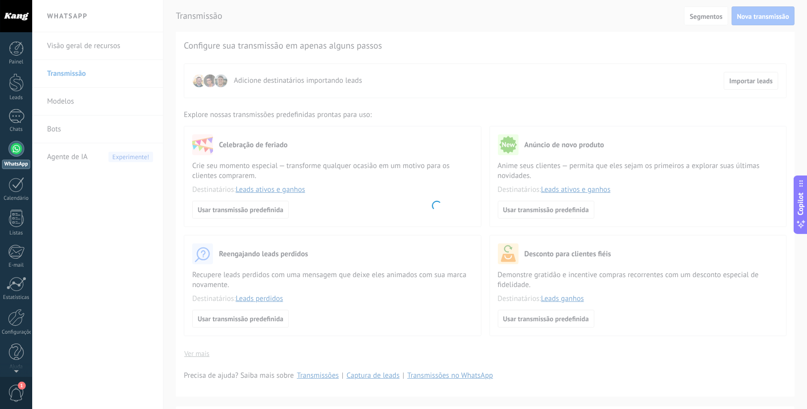
click at [76, 97] on body ".abecls-1,.abecls-2{fill-rule:evenodd}.abecls-2{fill:#fff} .abhcls-1{fill:none}…" at bounding box center [403, 204] width 807 height 409
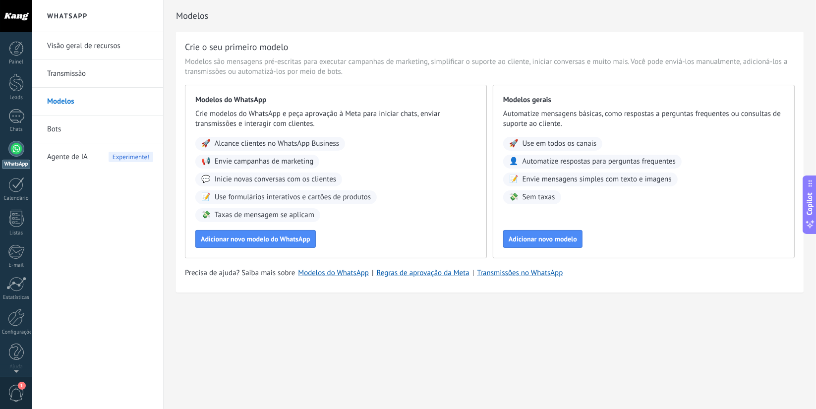
drag, startPoint x: 76, startPoint y: 97, endPoint x: 76, endPoint y: 124, distance: 27.3
click at [76, 124] on link "Bots" at bounding box center [100, 129] width 106 height 28
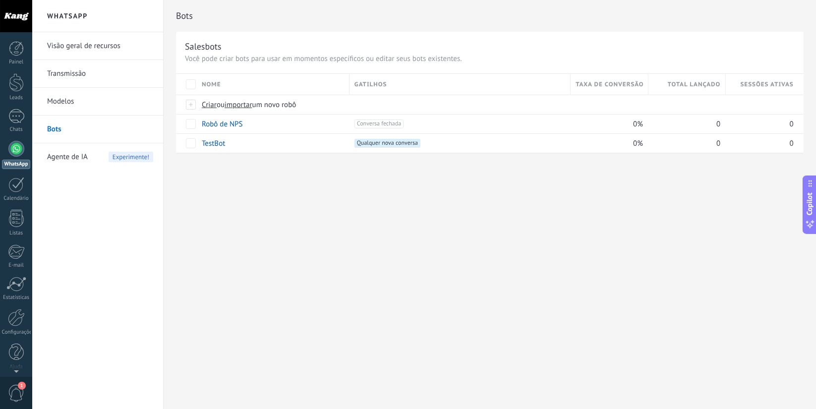
click at [57, 162] on span "Agente de IA" at bounding box center [67, 157] width 41 height 28
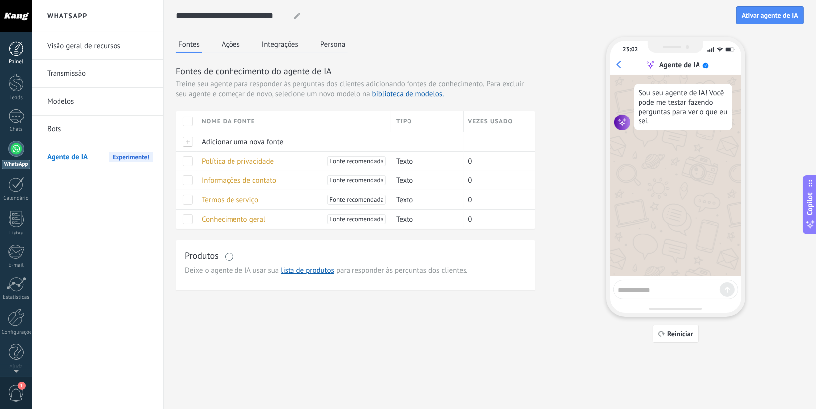
click at [22, 47] on div at bounding box center [16, 48] width 15 height 15
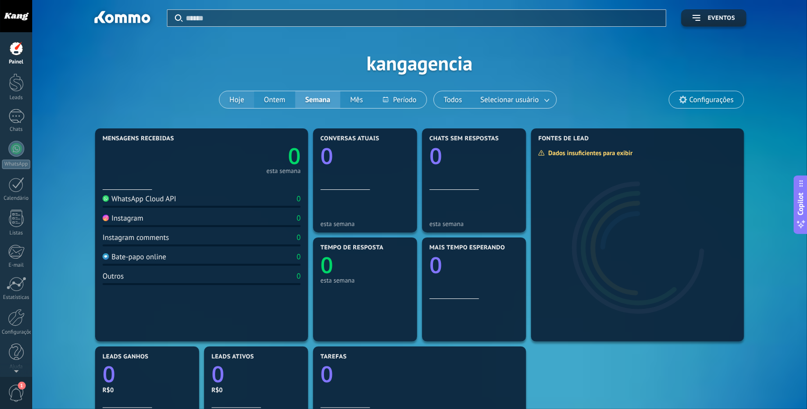
click at [237, 104] on button "Hoje" at bounding box center [237, 99] width 35 height 17
drag, startPoint x: 14, startPoint y: 334, endPoint x: 103, endPoint y: 63, distance: 284.7
click at [103, 63] on div "Aplicar Eventos kangagencia Hoje Ontem Semana Mês Todos Selecionar usuário Conf…" at bounding box center [419, 63] width 745 height 126
